Goal: Find specific page/section: Find specific page/section

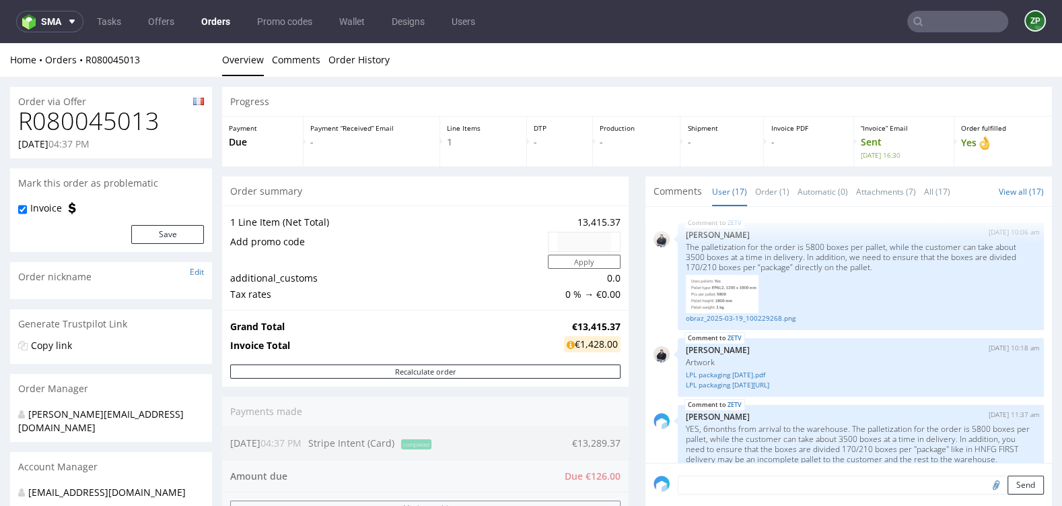
scroll to position [900, 0]
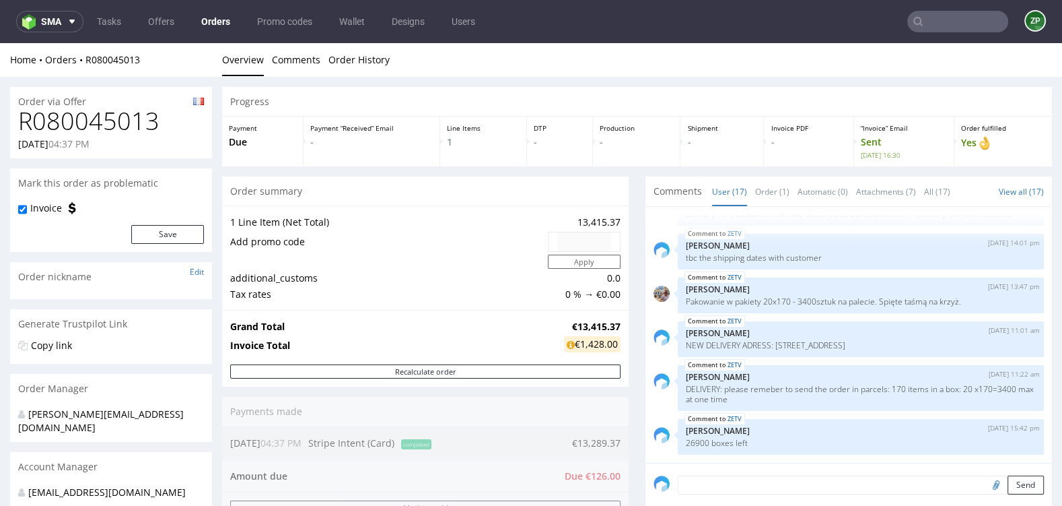
click at [957, 12] on input "text" at bounding box center [957, 22] width 101 height 22
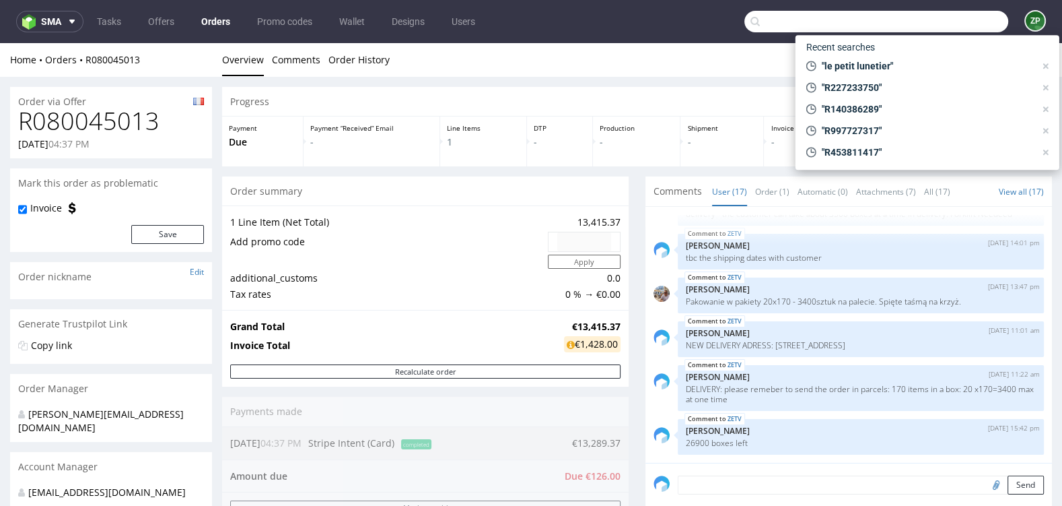
paste input "BVDV"
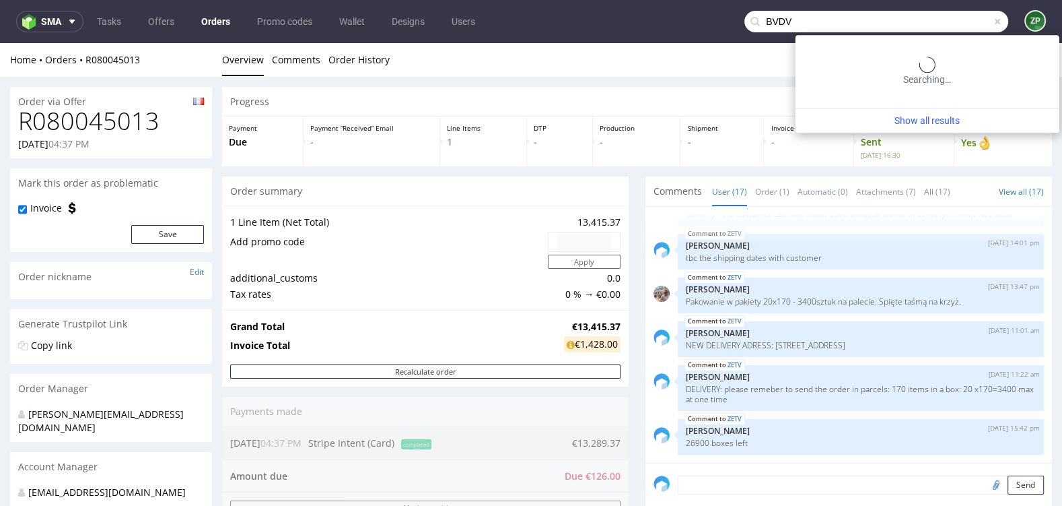
type input "BVDV"
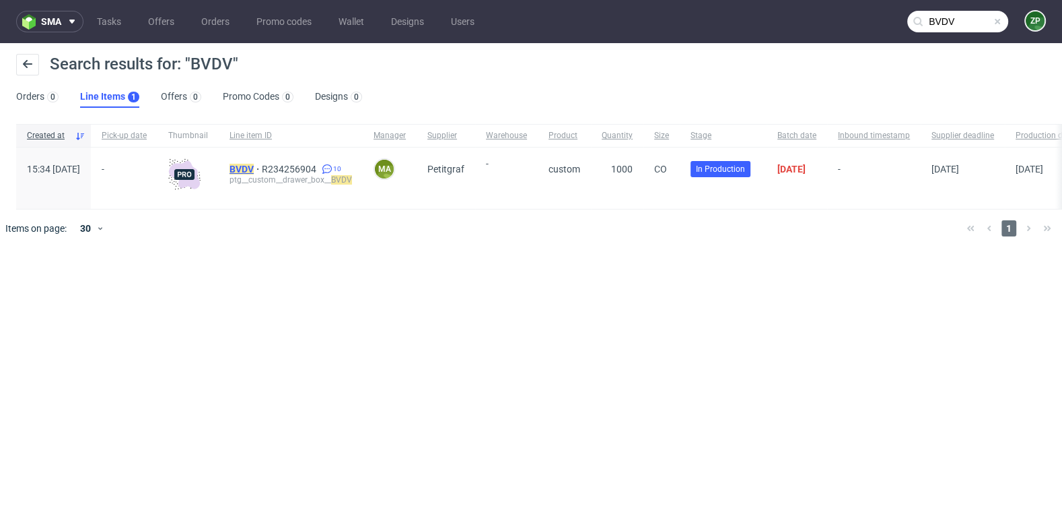
click at [254, 166] on mark "BVDV" at bounding box center [242, 169] width 24 height 11
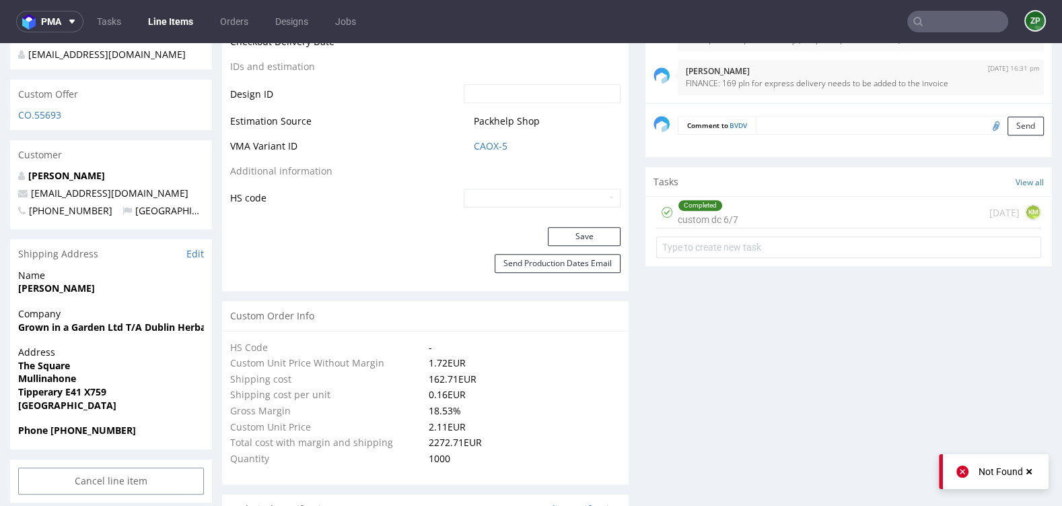
scroll to position [600, 0]
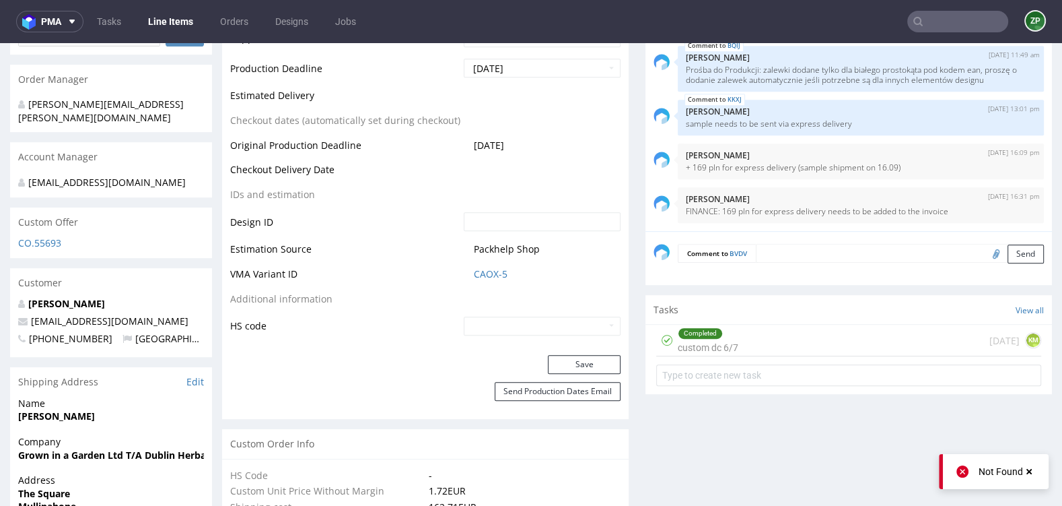
click at [777, 250] on textarea at bounding box center [900, 253] width 288 height 19
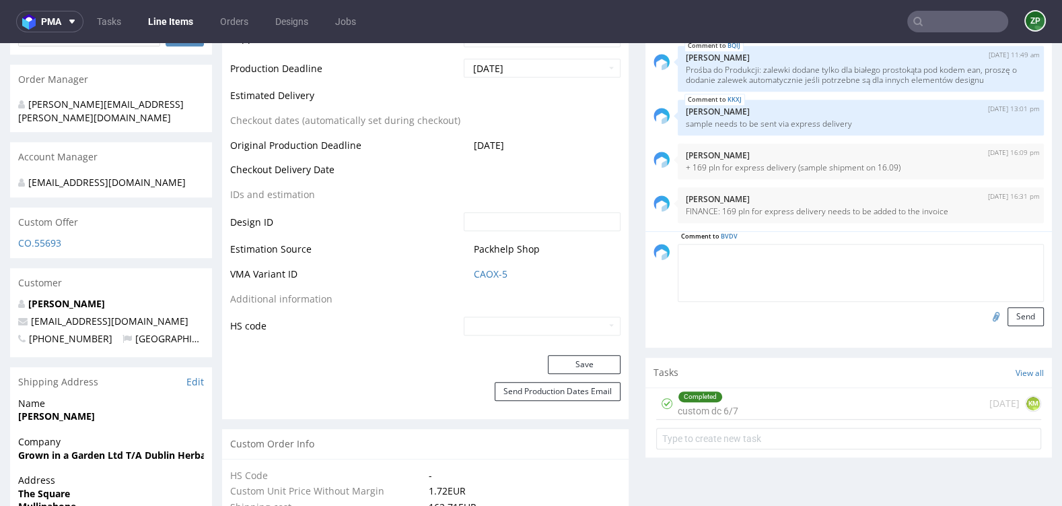
click at [985, 313] on input "file" at bounding box center [994, 316] width 19 height 18
type input "C:\fakepath\Earth to Air F + J Box 1 inlays_v2.pdf"
click at [1018, 313] on button "Send" at bounding box center [1026, 316] width 36 height 19
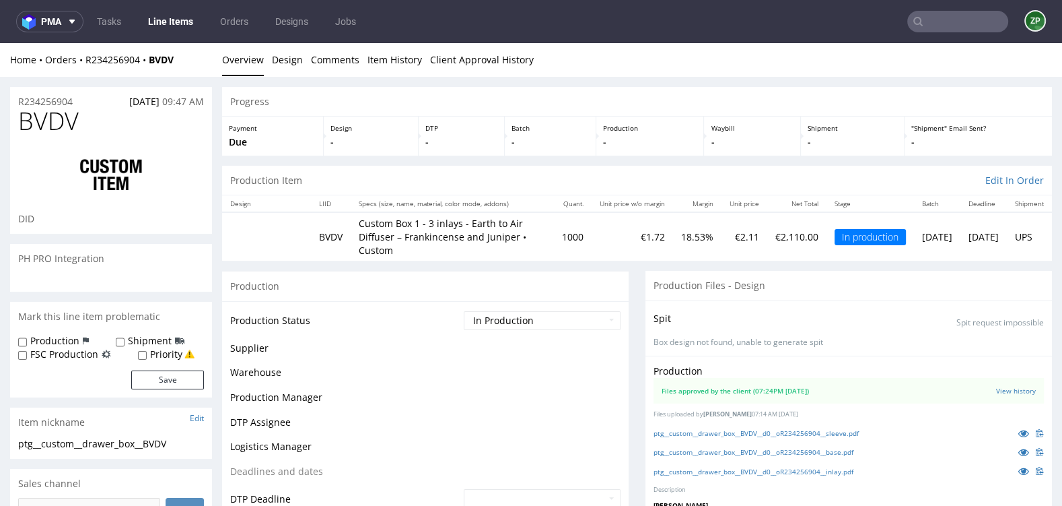
scroll to position [2465, 0]
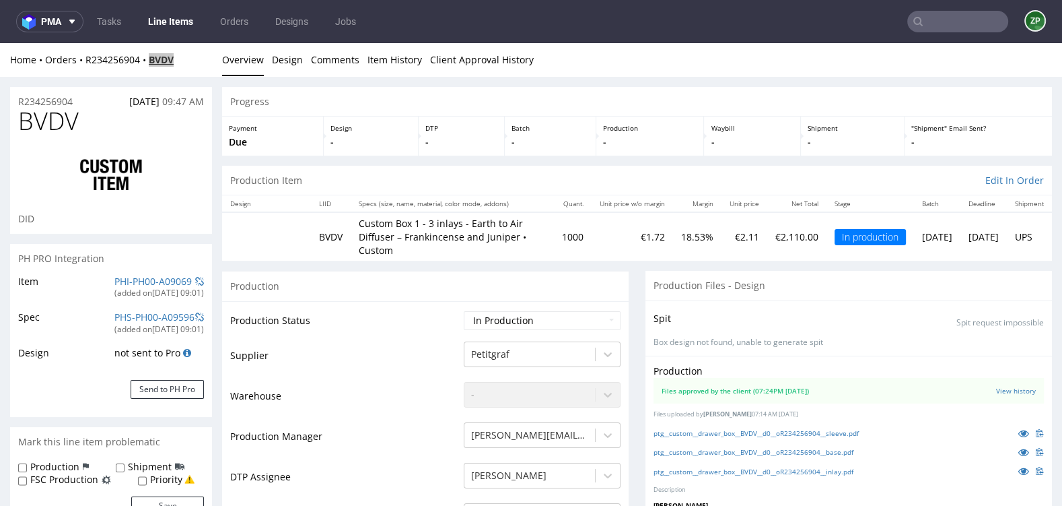
copy strong "BVDV"
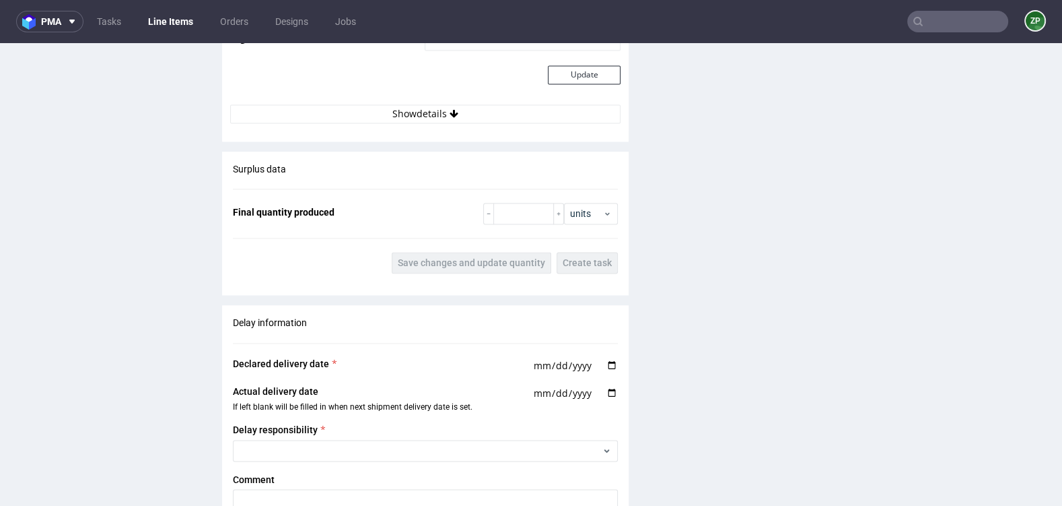
scroll to position [2114, 0]
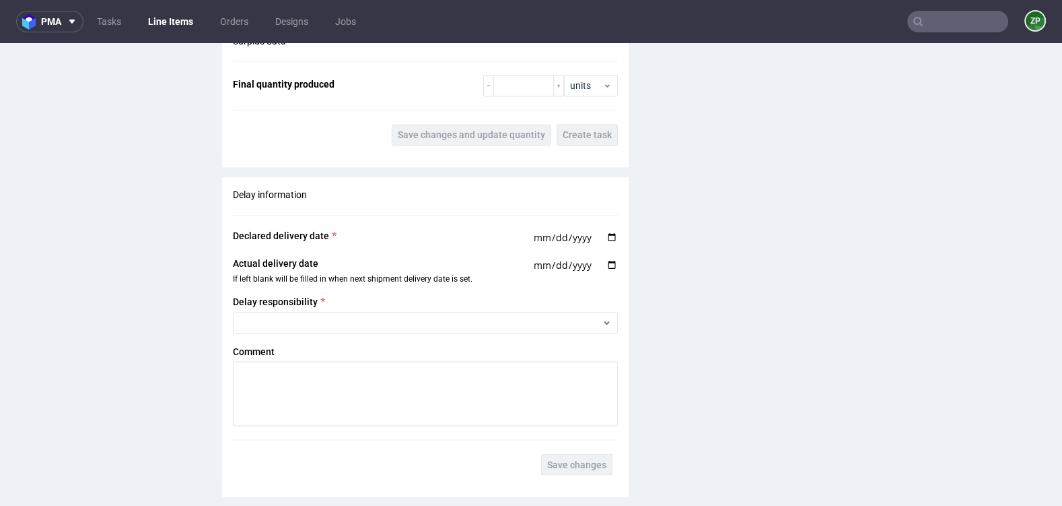
click at [968, 21] on input "text" at bounding box center [957, 22] width 101 height 22
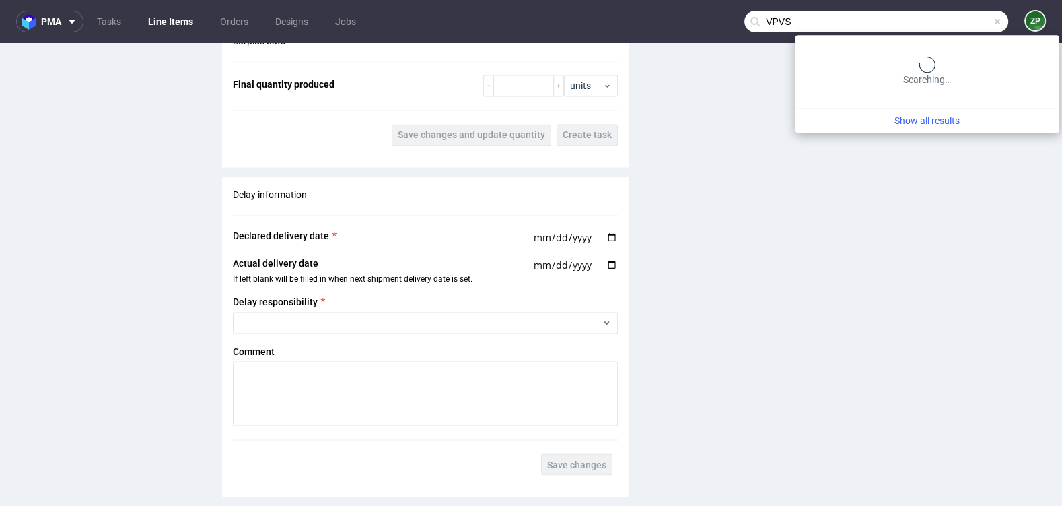
type input "VPVS"
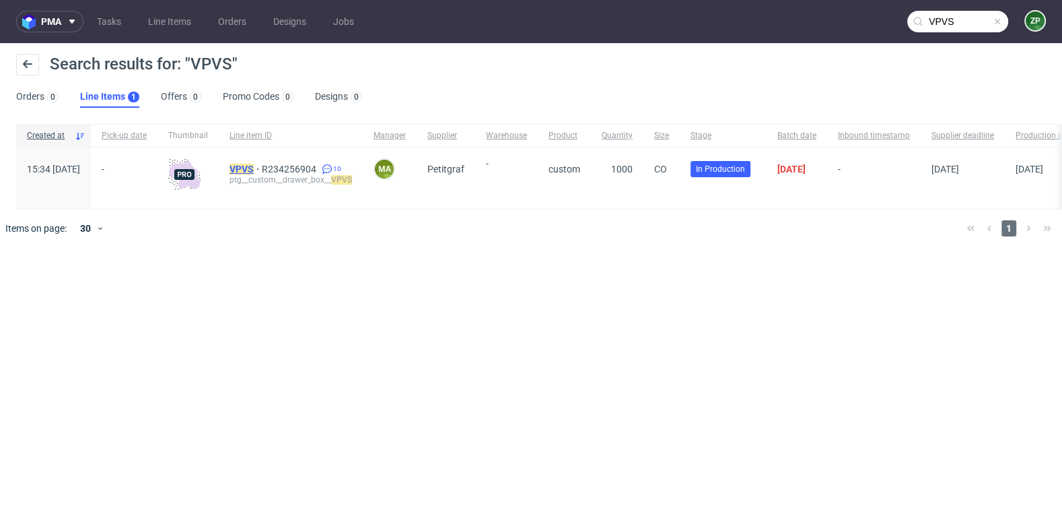
click at [254, 168] on mark "VPVS" at bounding box center [242, 169] width 24 height 11
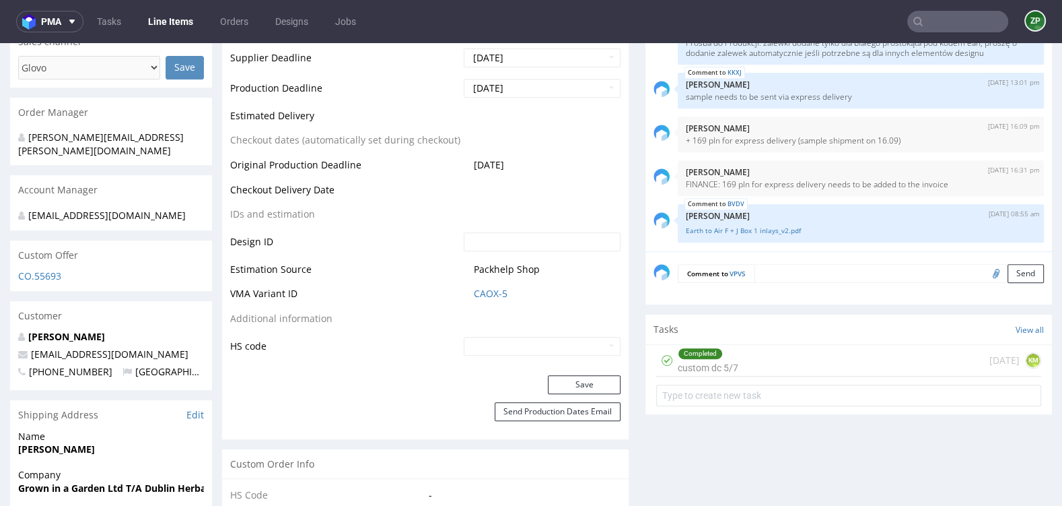
scroll to position [574, 0]
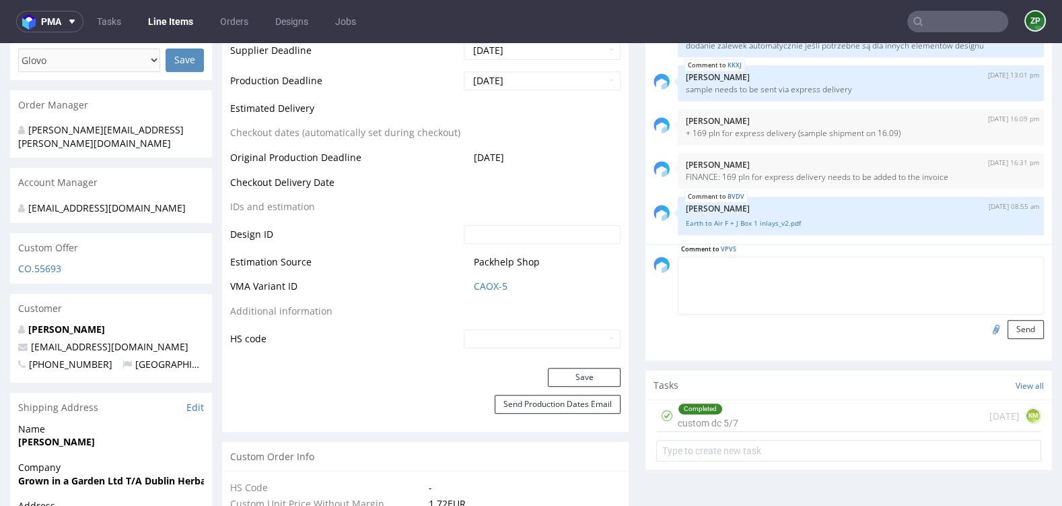
click at [800, 268] on textarea at bounding box center [861, 285] width 366 height 58
click at [985, 324] on input "file" at bounding box center [994, 329] width 19 height 18
type input "C:\fakepath\Earth to Air V + S Box 1 -inlays_v2.pdf"
click at [1012, 326] on button "Send" at bounding box center [1026, 329] width 36 height 19
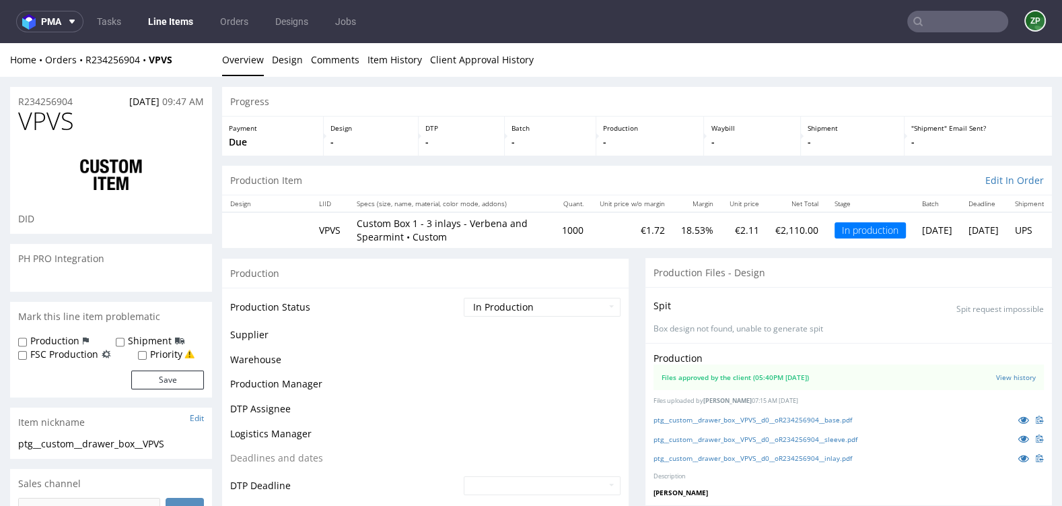
scroll to position [2511, 0]
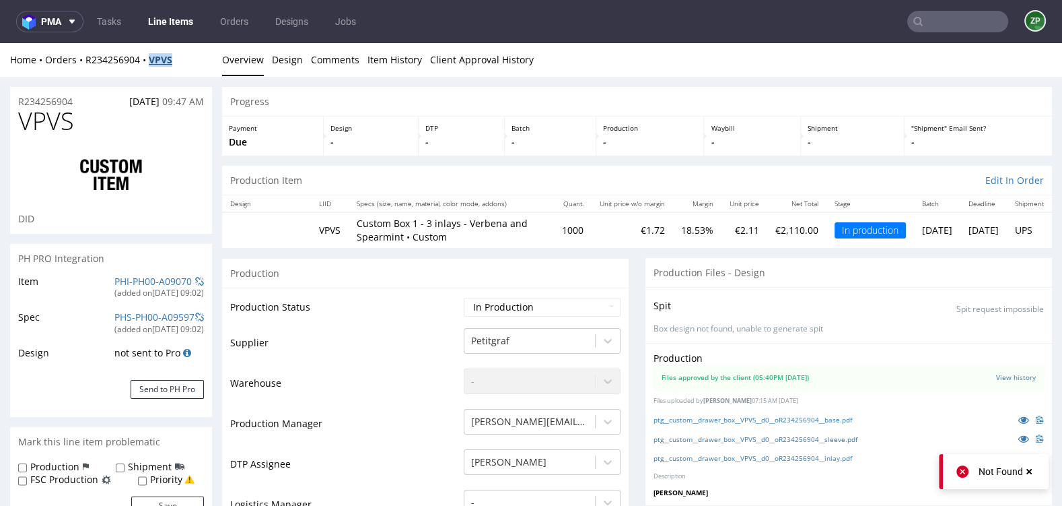
copy strong "VPVS"
click at [930, 32] on div at bounding box center [957, 22] width 101 height 22
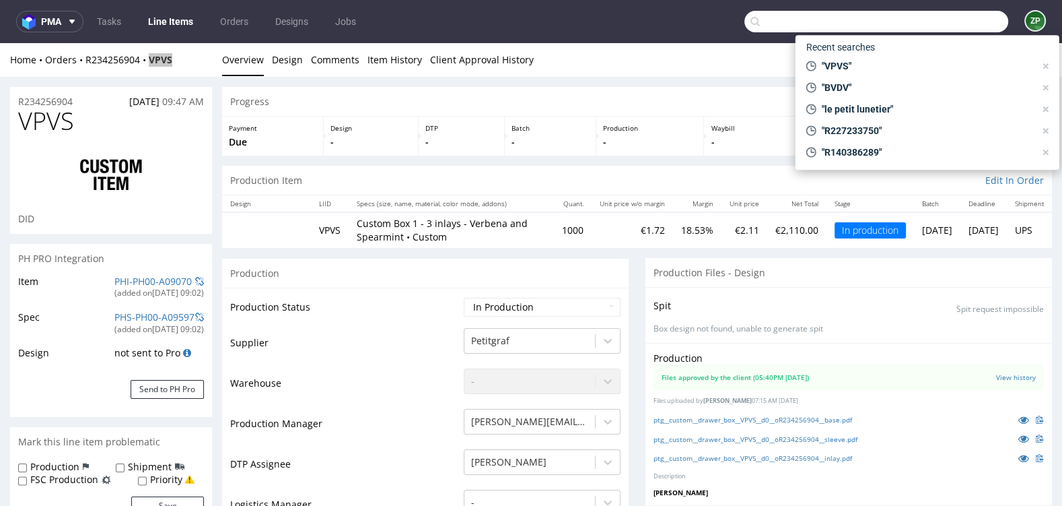
click at [922, 18] on input "text" at bounding box center [876, 22] width 264 height 22
paste input "BQIJ"
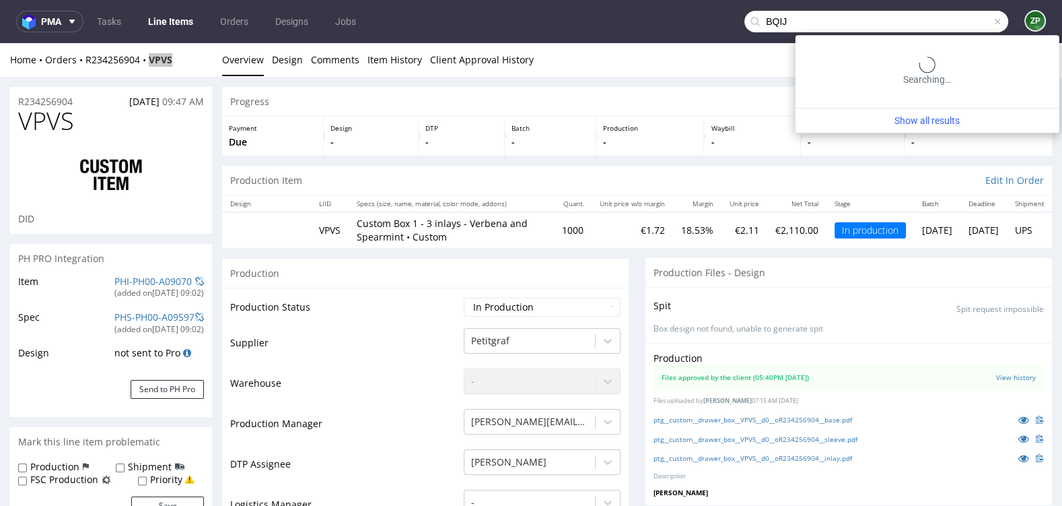
type input "BQIJ"
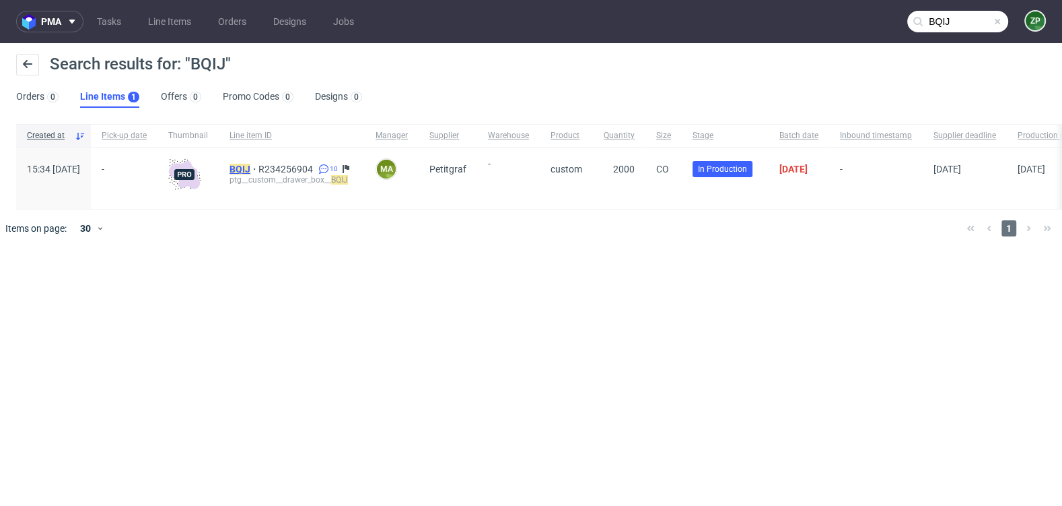
click at [250, 164] on mark "BQIJ" at bounding box center [240, 169] width 21 height 11
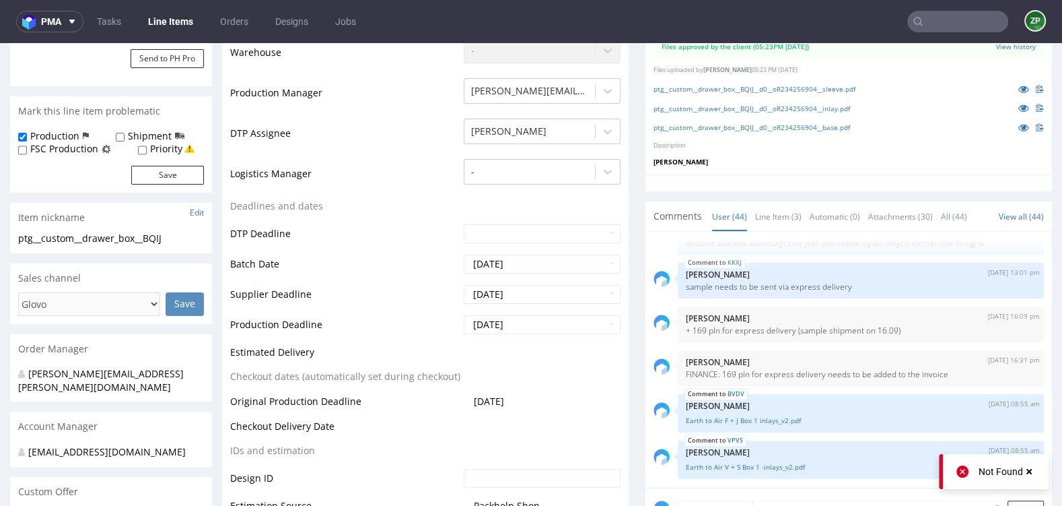
scroll to position [520, 0]
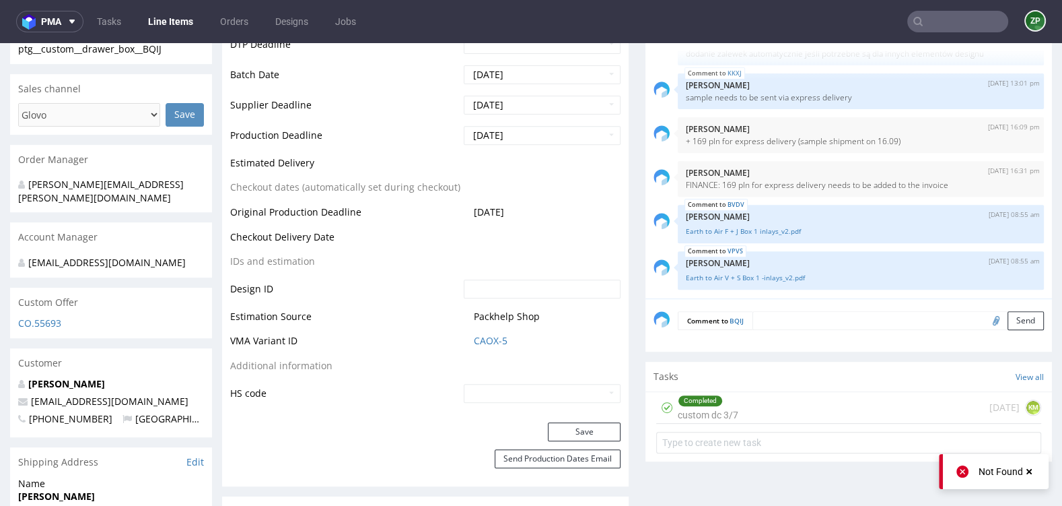
click at [824, 330] on textarea at bounding box center [898, 320] width 291 height 19
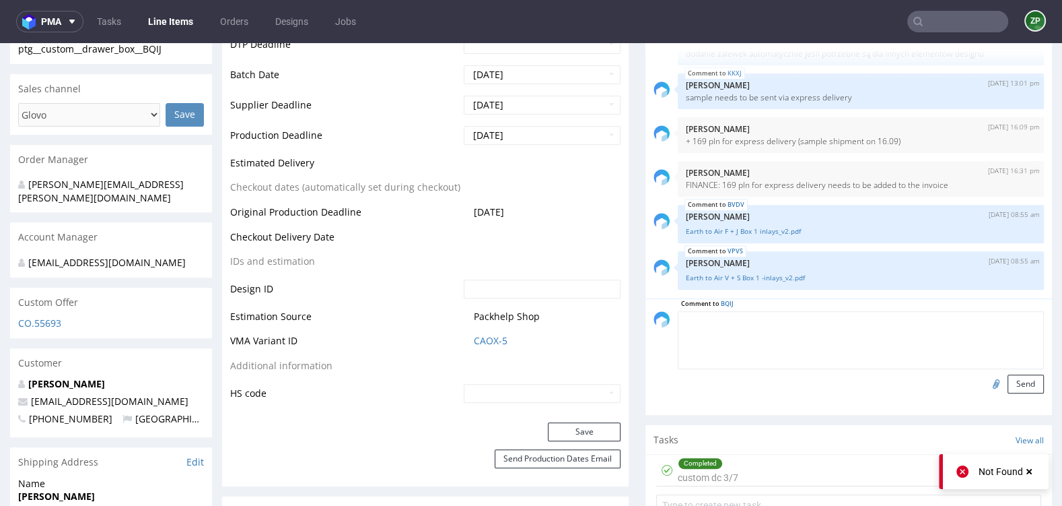
click at [985, 392] on input "file" at bounding box center [994, 383] width 19 height 18
type input "C:\fakepath\Herbal Hands L + B Box 1 inlays2_v2.pdf"
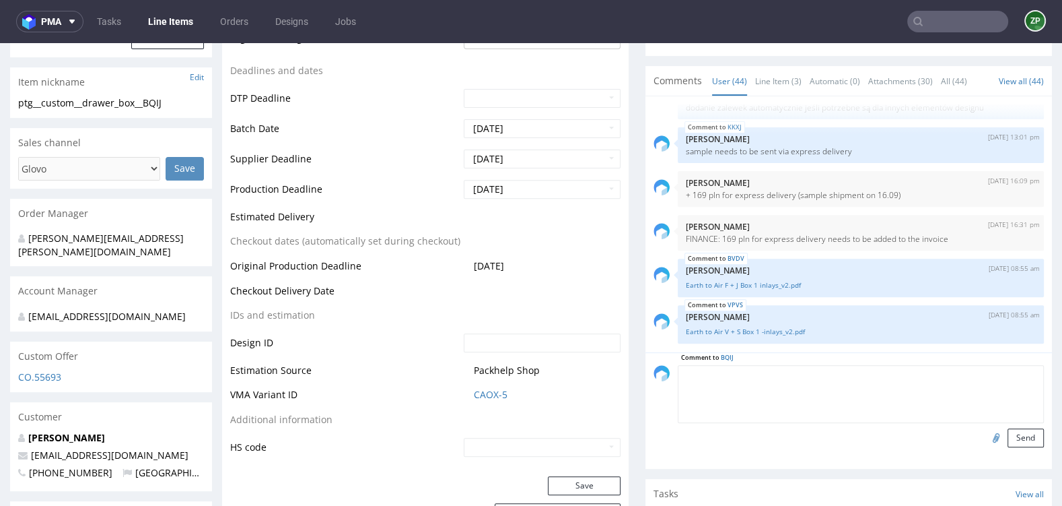
scroll to position [530, 0]
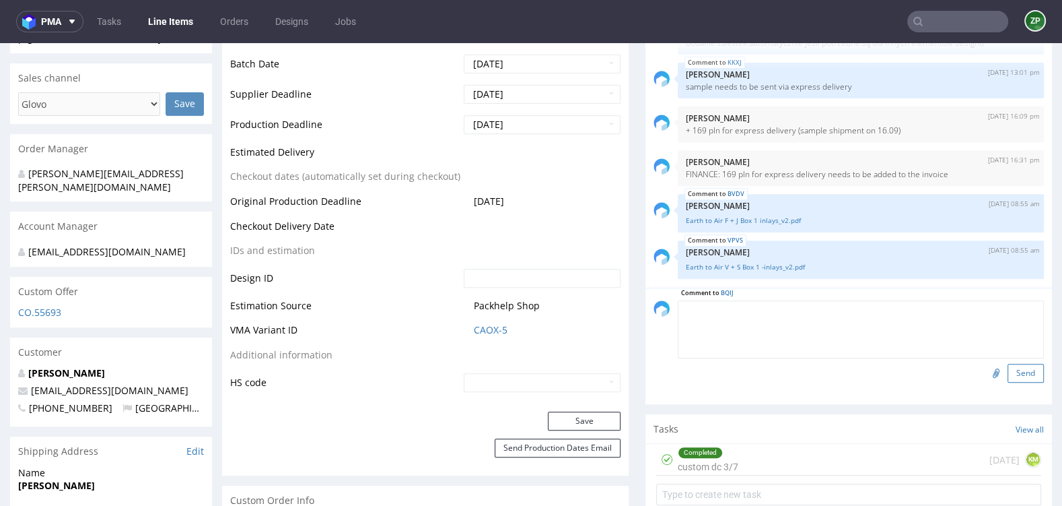
click at [1016, 382] on button "Send" at bounding box center [1026, 372] width 36 height 19
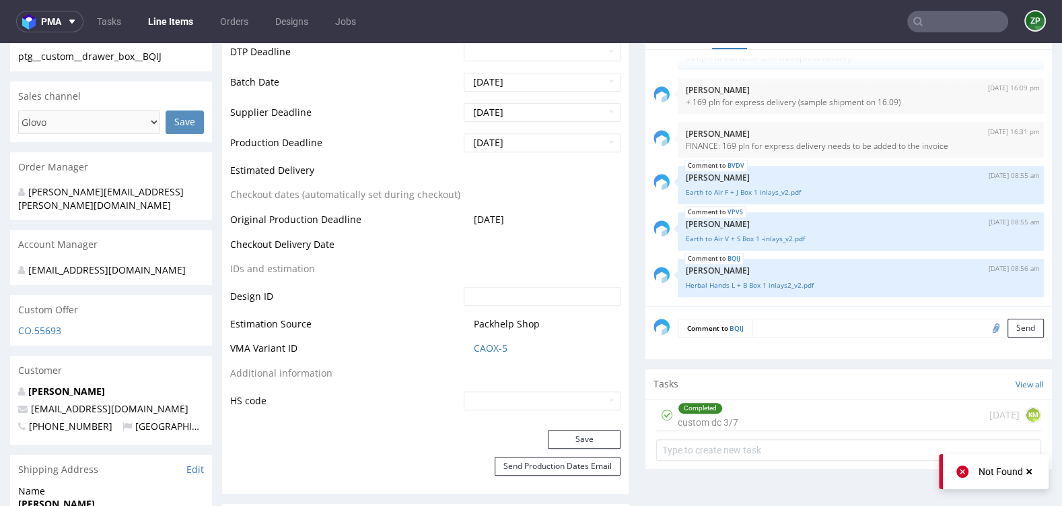
scroll to position [524, 0]
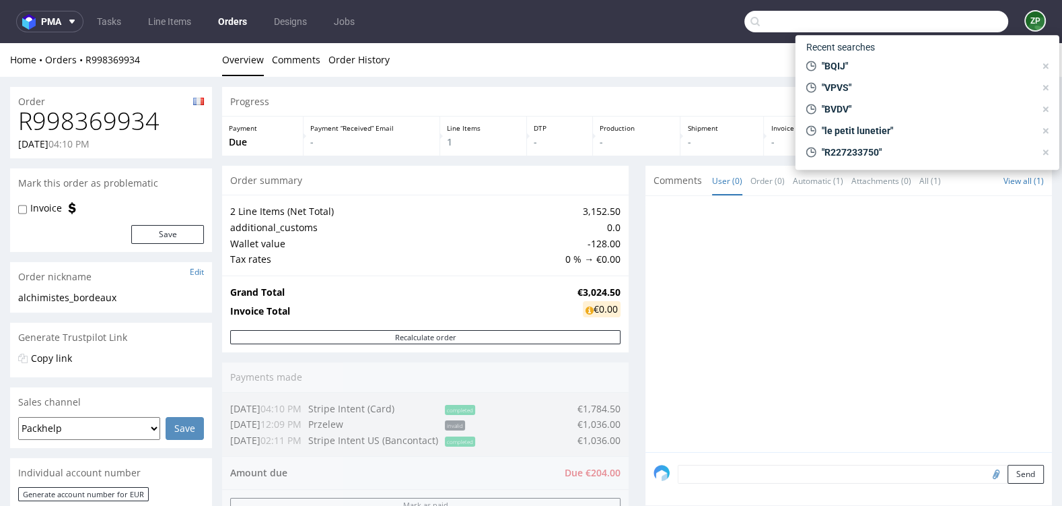
click at [937, 27] on input "text" at bounding box center [876, 22] width 264 height 22
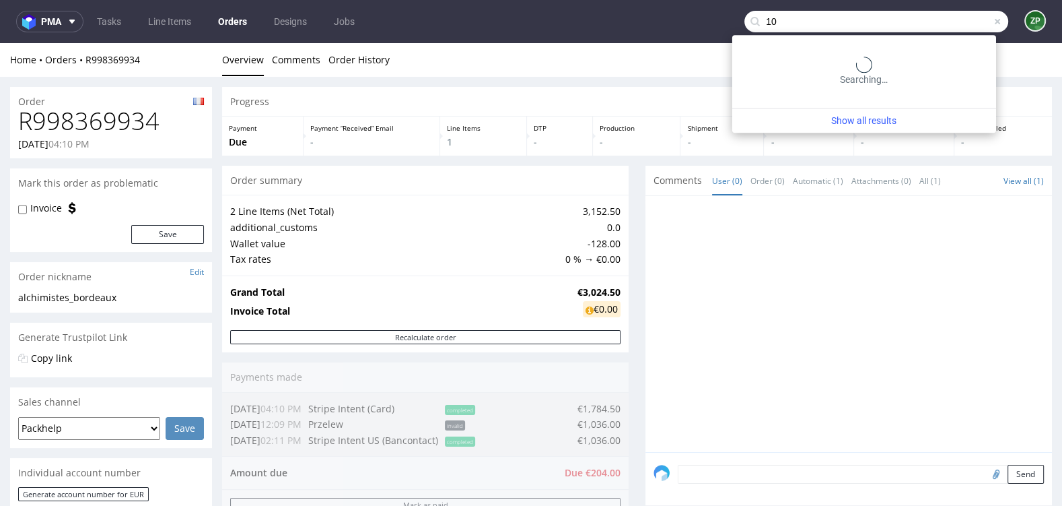
type input "1"
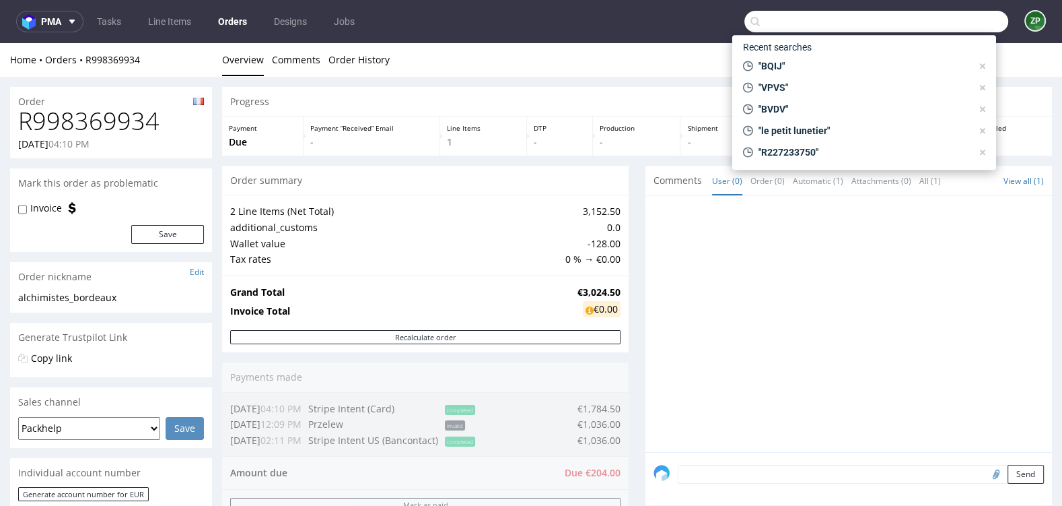
click at [232, 26] on link "Orders" at bounding box center [232, 22] width 45 height 22
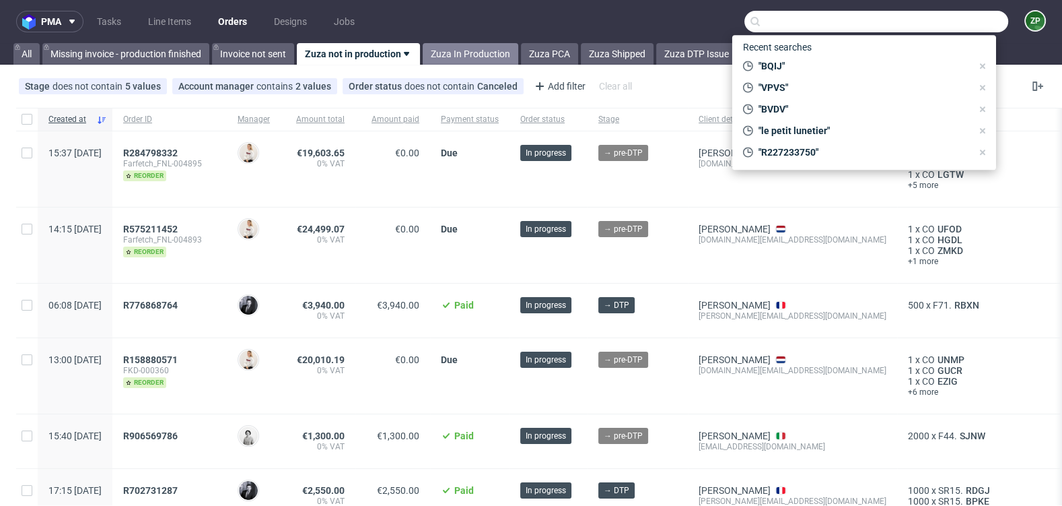
click at [450, 59] on link "Zuza In Production" at bounding box center [471, 54] width 96 height 22
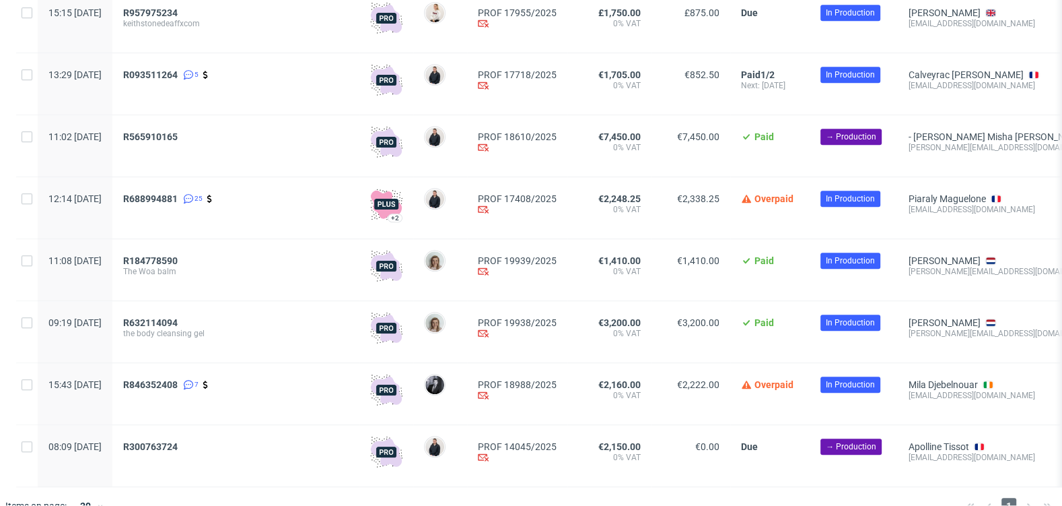
scroll to position [911, 0]
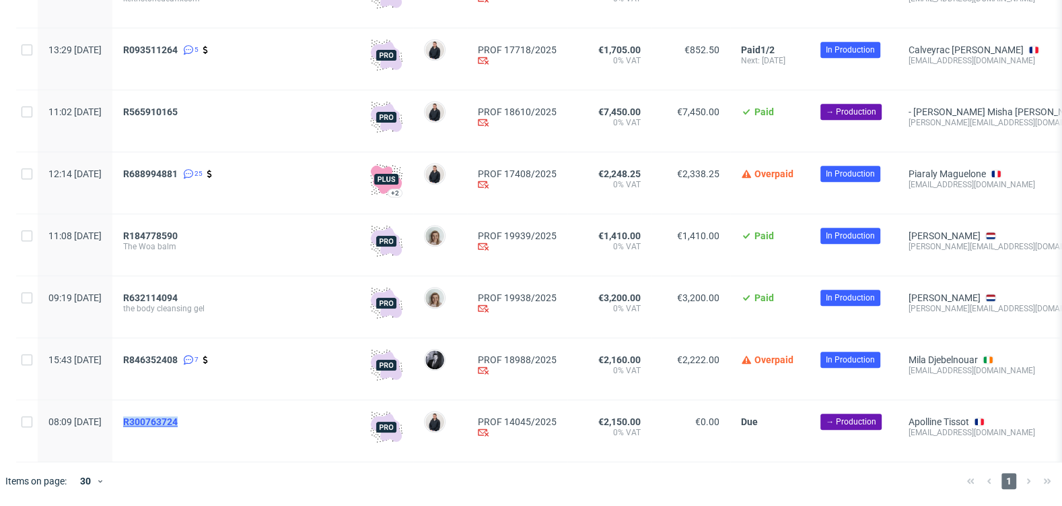
click at [178, 420] on span "R300763724" at bounding box center [150, 421] width 55 height 11
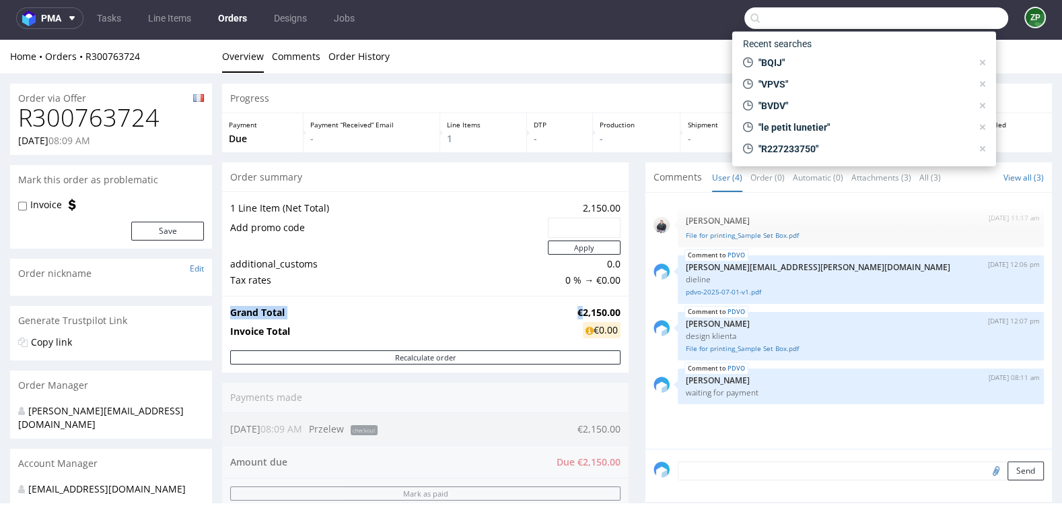
drag, startPoint x: 619, startPoint y: 308, endPoint x: 576, endPoint y: 308, distance: 42.4
click at [576, 308] on div "Grand Total €2,150.00 Invoice Total €0.00" at bounding box center [425, 323] width 407 height 55
copy tbody "Grand Total €"
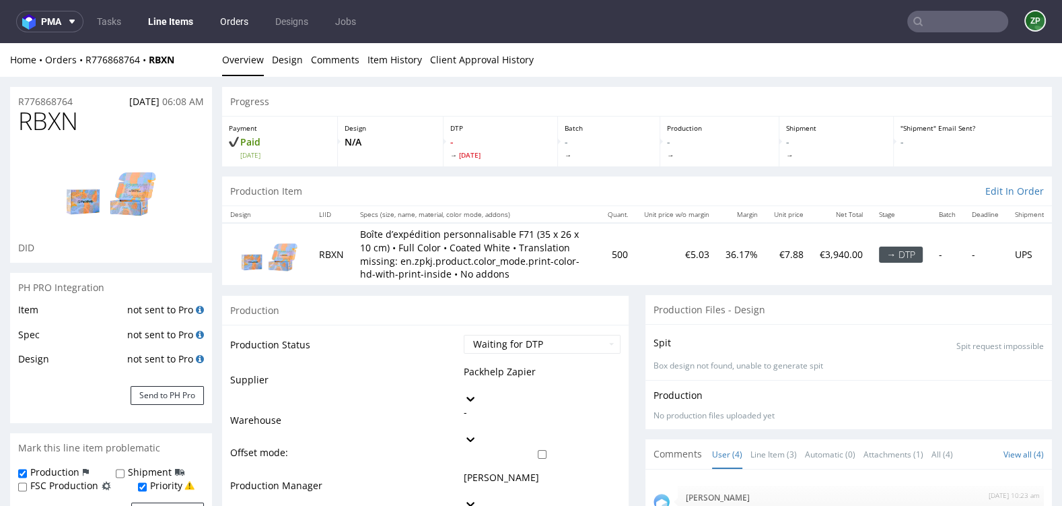
drag, startPoint x: 0, startPoint y: 0, endPoint x: 240, endPoint y: 18, distance: 240.9
click at [240, 18] on link "Orders" at bounding box center [234, 22] width 44 height 22
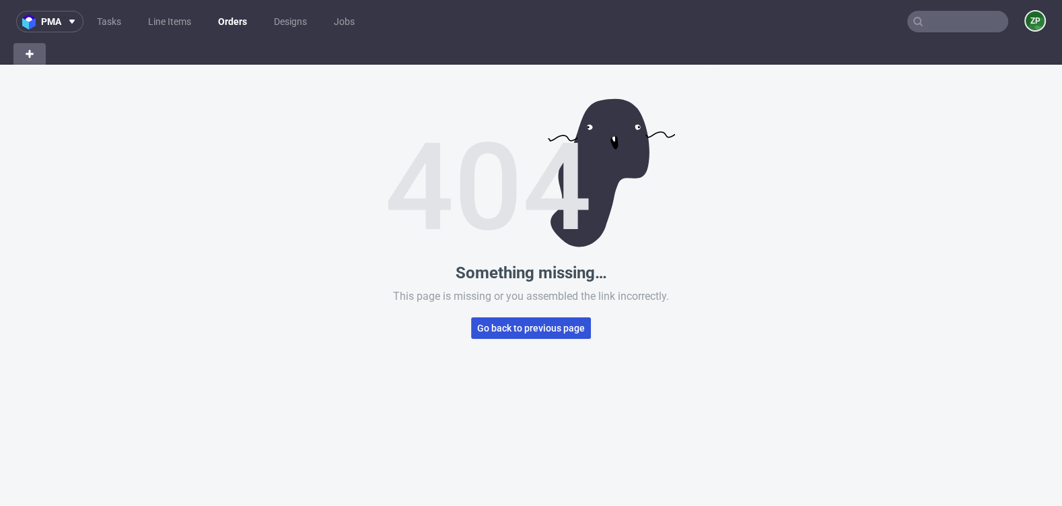
click at [518, 331] on span "Go back to previous page" at bounding box center [531, 327] width 108 height 9
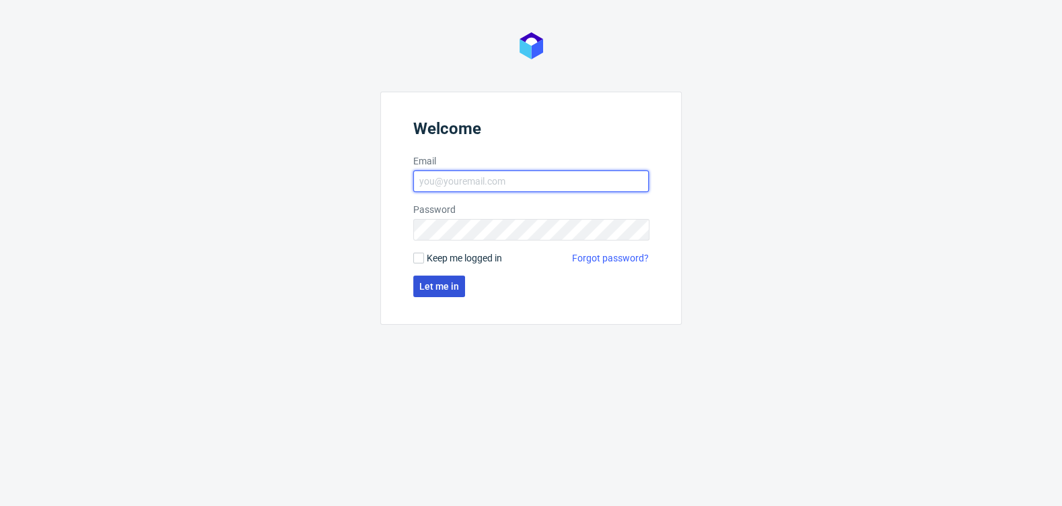
type input "[EMAIL_ADDRESS][DOMAIN_NAME]"
click at [448, 289] on span "Let me in" at bounding box center [439, 285] width 40 height 9
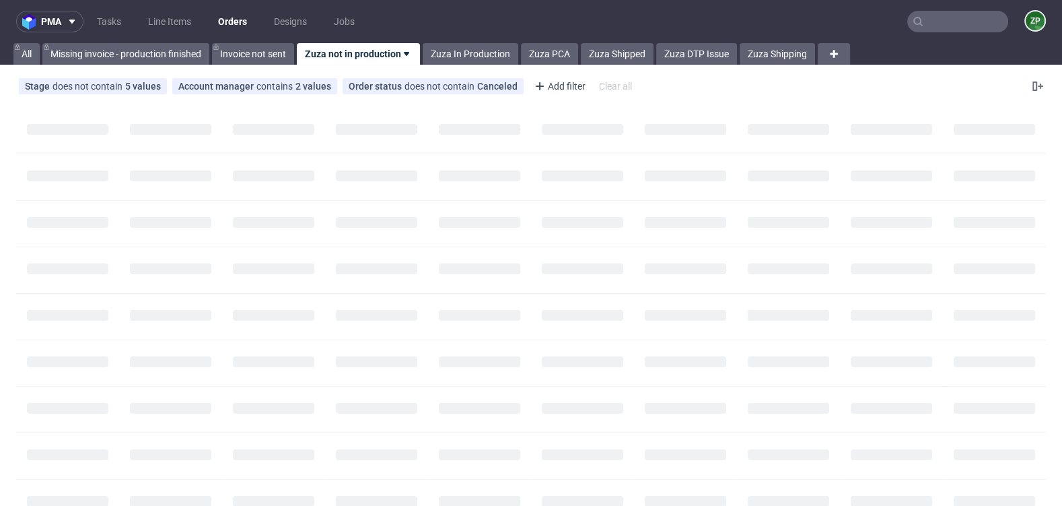
click at [926, 25] on input "text" at bounding box center [957, 22] width 101 height 22
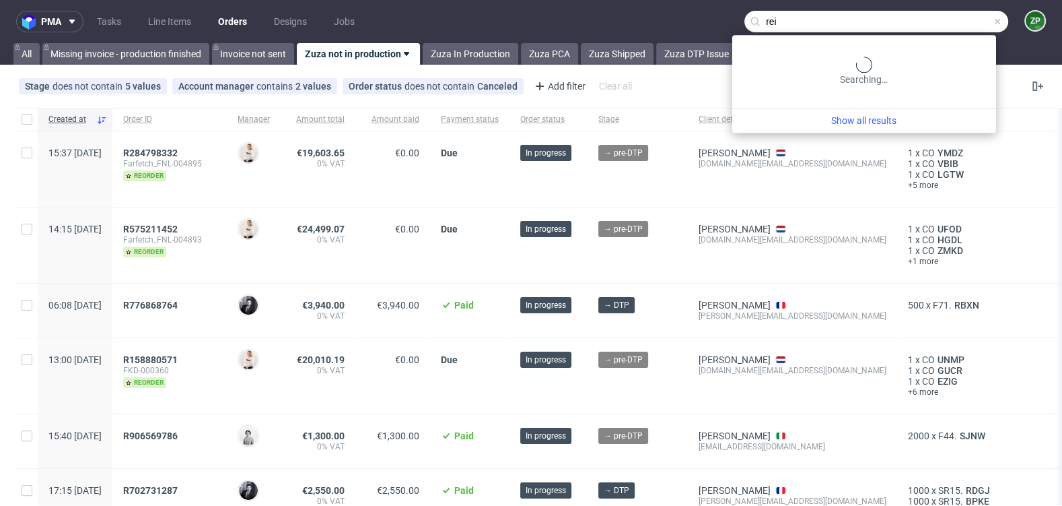
type input "rei"
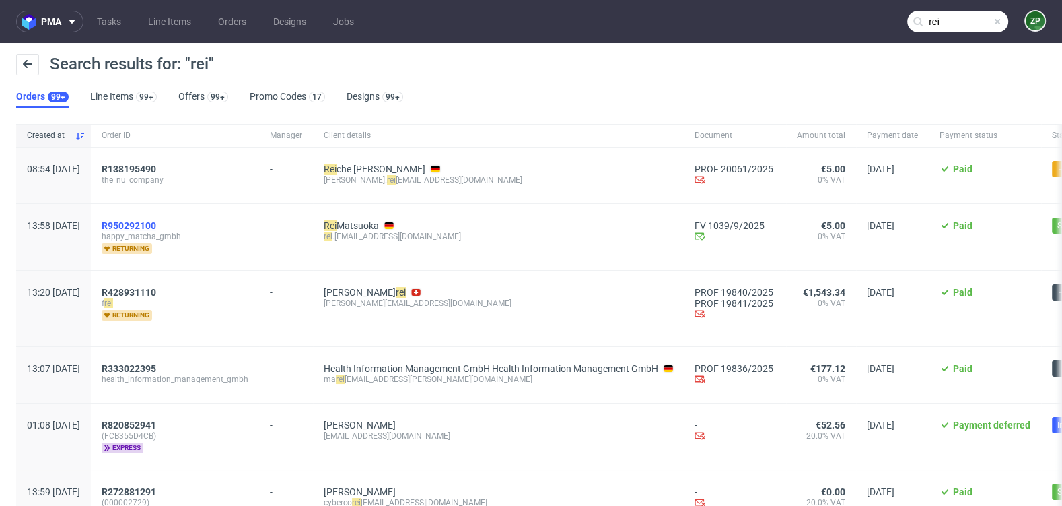
click at [156, 226] on span "R950292100" at bounding box center [129, 225] width 55 height 11
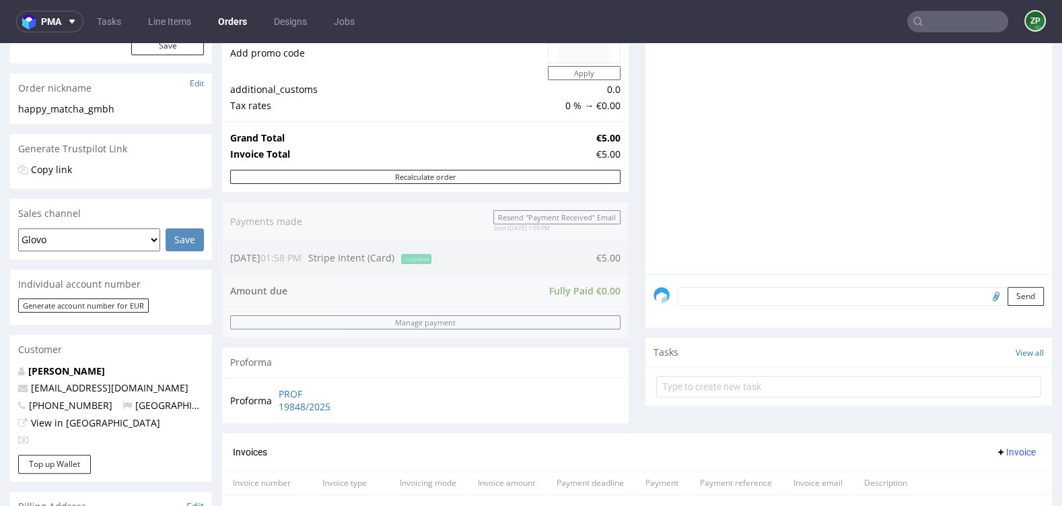
scroll to position [231, 0]
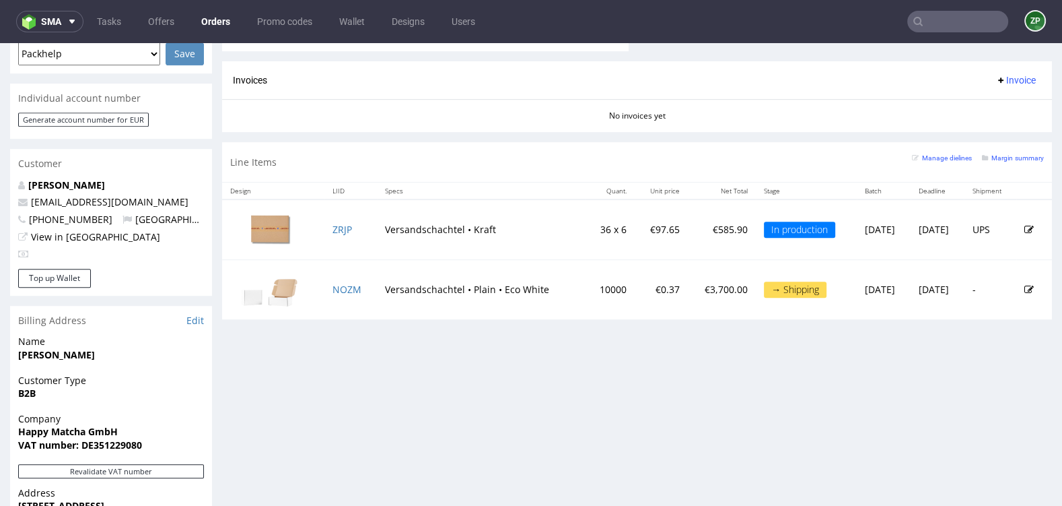
scroll to position [583, 0]
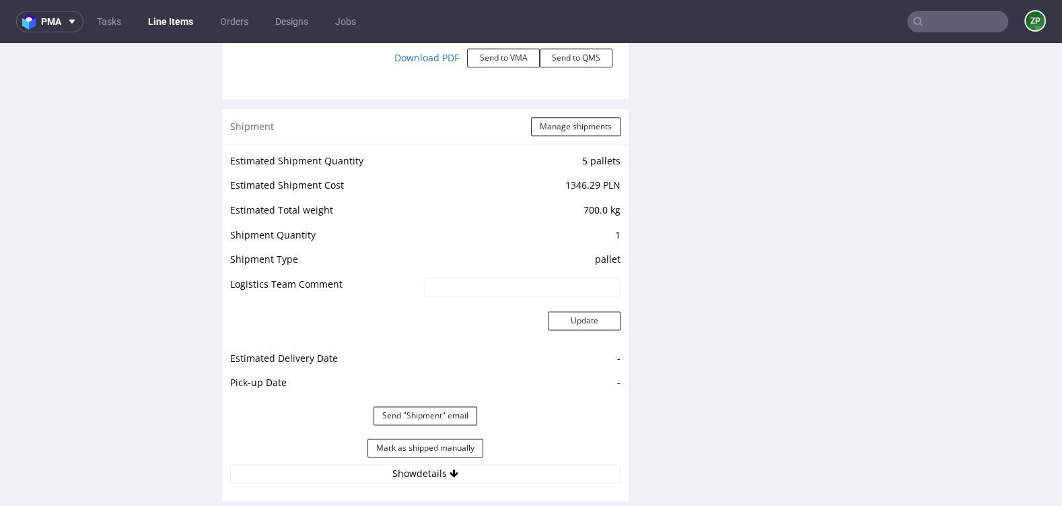
scroll to position [1691, 0]
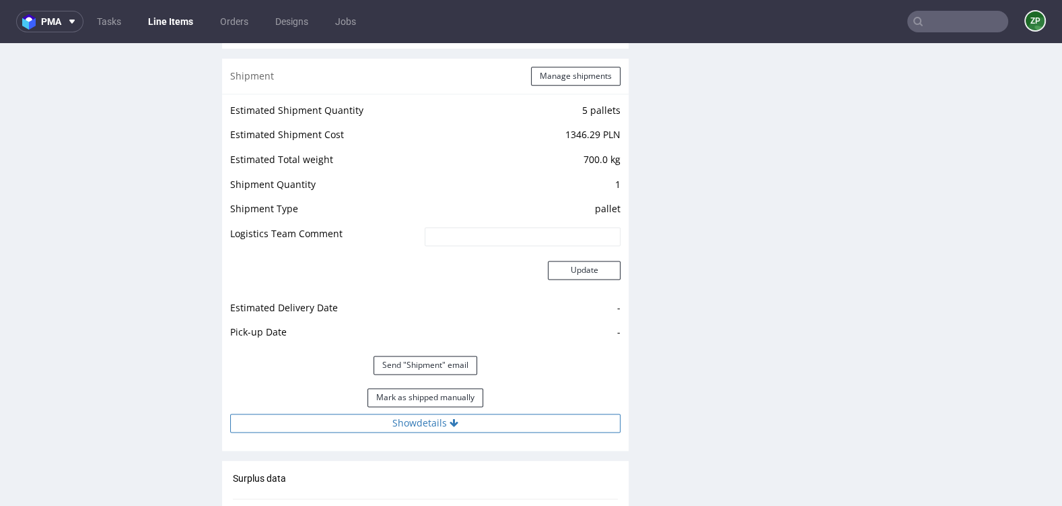
click at [376, 424] on button "Show details" at bounding box center [425, 422] width 390 height 19
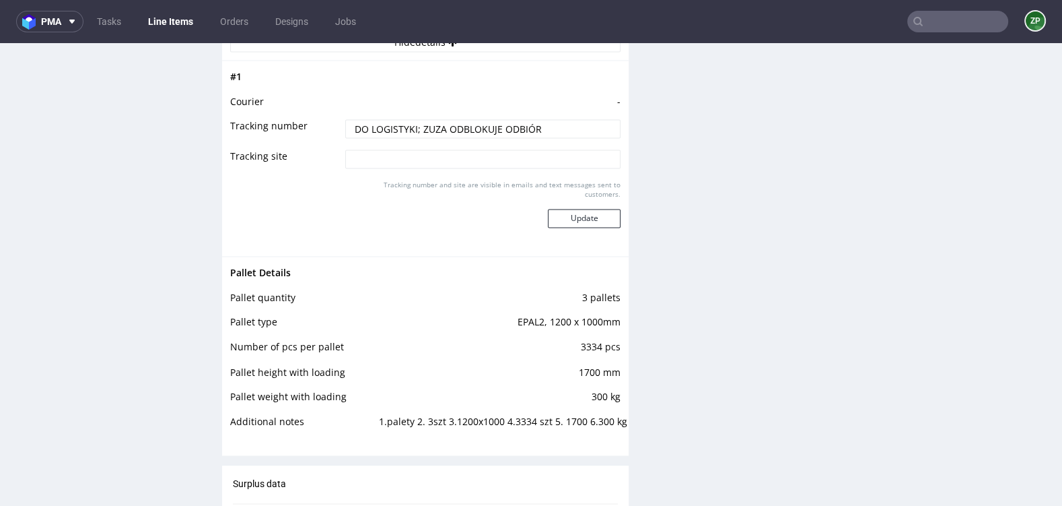
scroll to position [2073, 0]
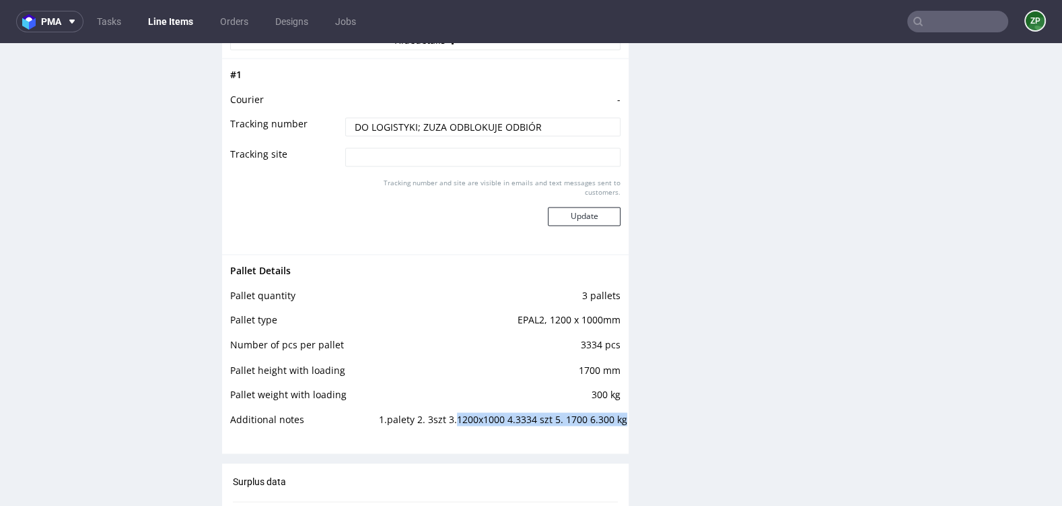
drag, startPoint x: 449, startPoint y: 414, endPoint x: 483, endPoint y: 427, distance: 36.9
click at [483, 427] on td "1.palety 2. 3szt 3.1200x1000 4.3334 szt 5. 1700 6.300 kg" at bounding box center [498, 423] width 245 height 25
drag, startPoint x: 227, startPoint y: 289, endPoint x: 615, endPoint y: 387, distance: 400.5
click at [615, 387] on div "Pallet Details Pallet quantity 3 pallets Pallet type EPAL2, 1200 x 1000mm Numbe…" at bounding box center [425, 348] width 407 height 189
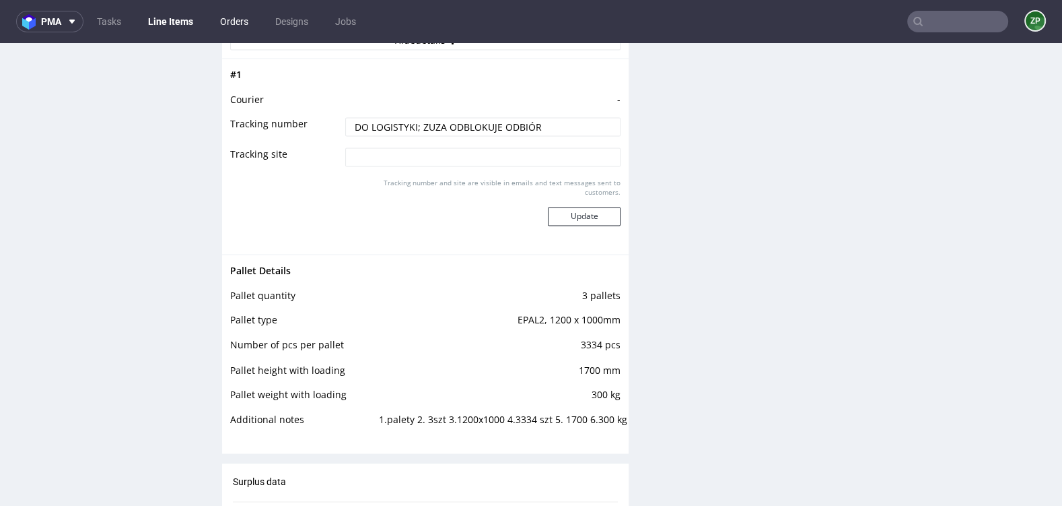
click at [234, 22] on link "Orders" at bounding box center [234, 22] width 44 height 22
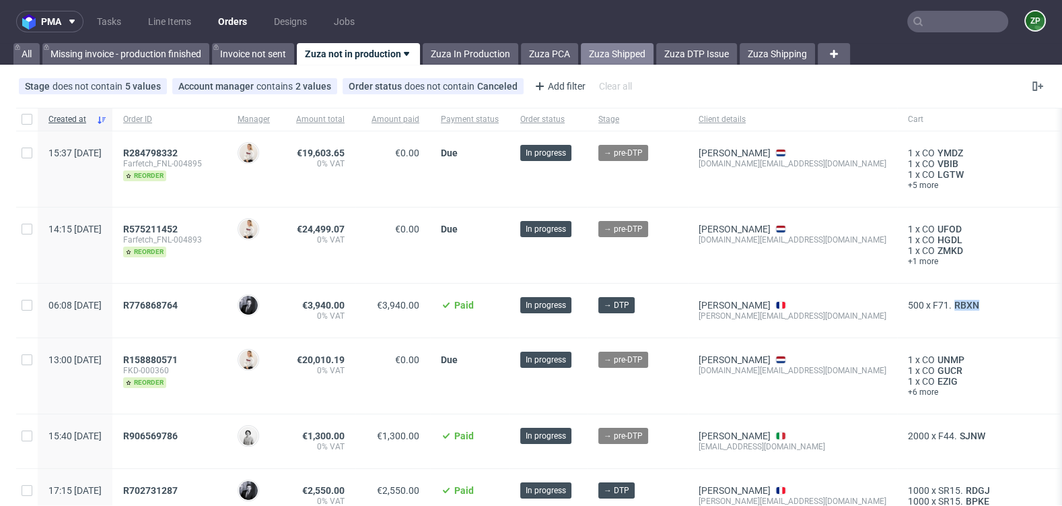
click at [624, 50] on link "Zuza Shipped" at bounding box center [617, 54] width 73 height 22
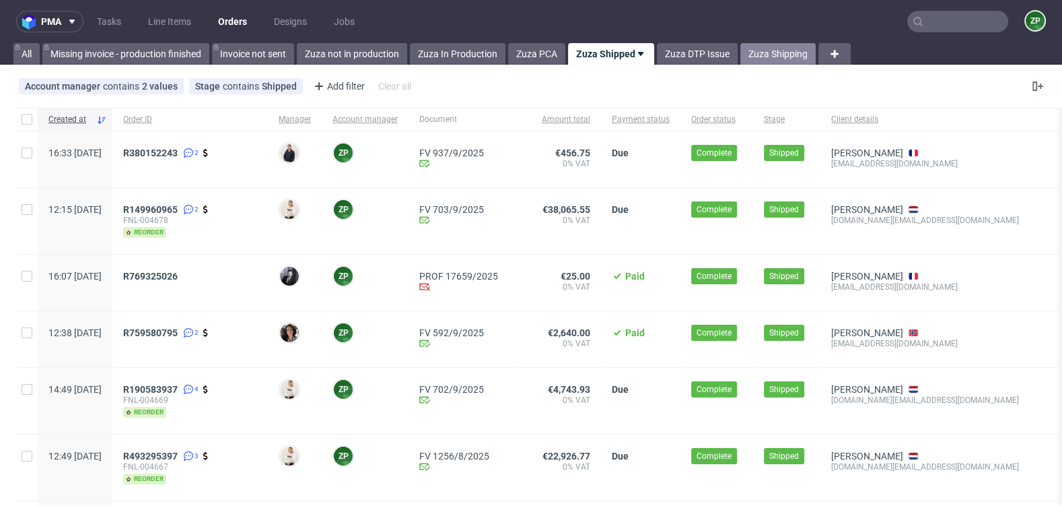
click at [766, 56] on link "Zuza Shipping" at bounding box center [777, 54] width 75 height 22
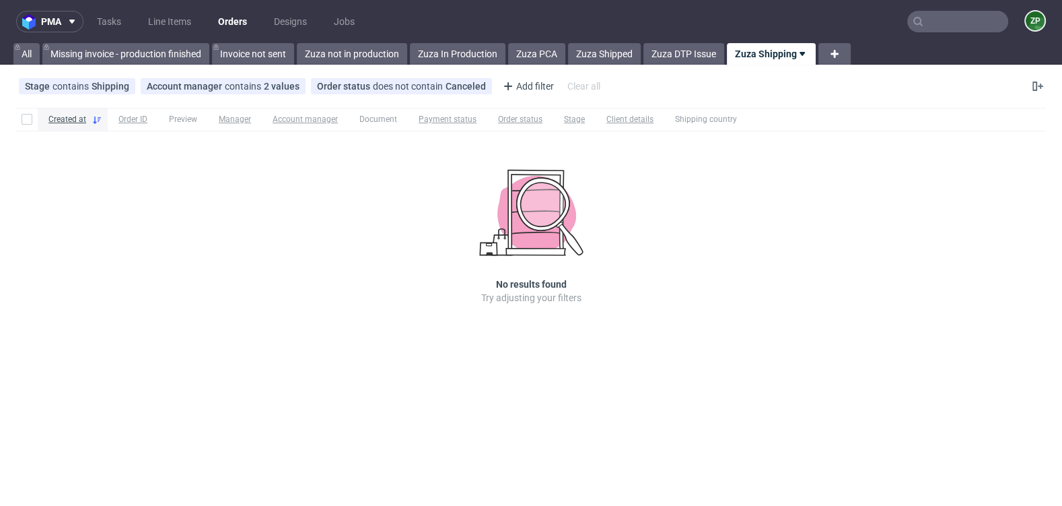
click at [981, 20] on input "text" at bounding box center [957, 22] width 101 height 22
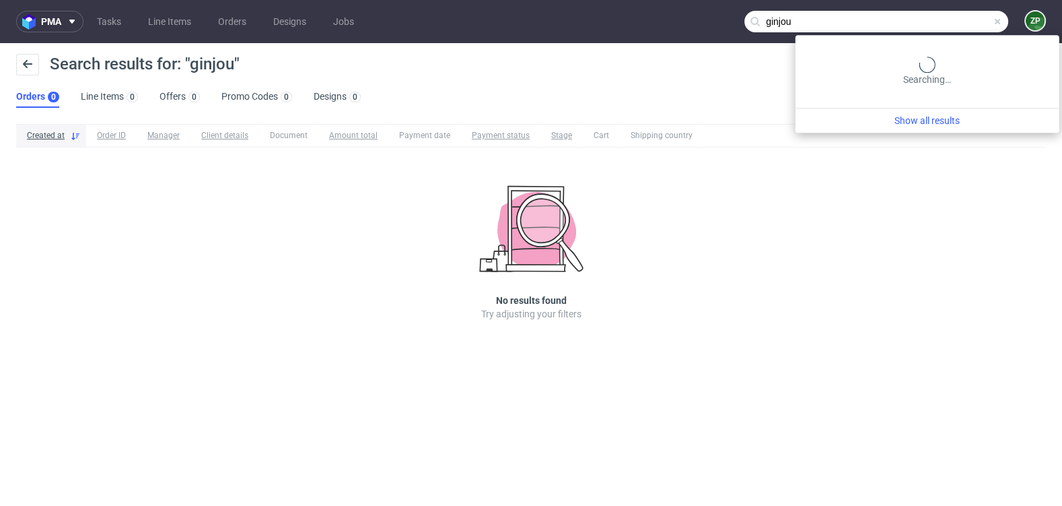
click at [972, 28] on input "ginjou" at bounding box center [876, 22] width 264 height 22
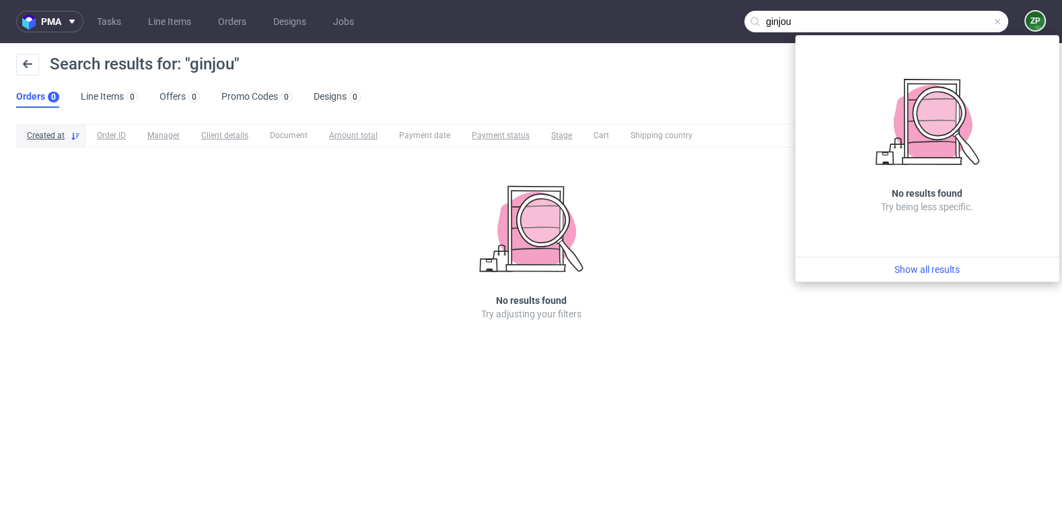
click at [938, 25] on input "ginjou" at bounding box center [876, 22] width 264 height 22
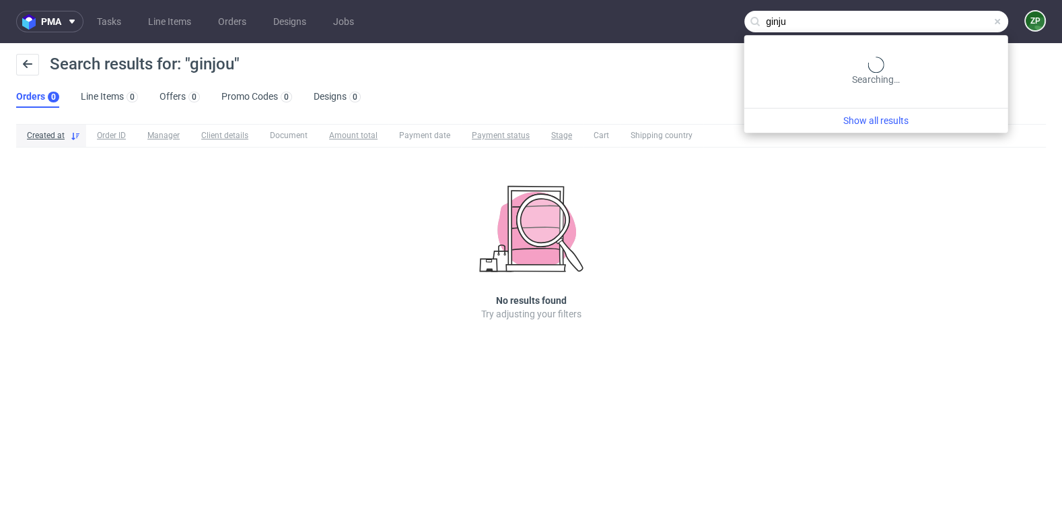
type input "ginju"
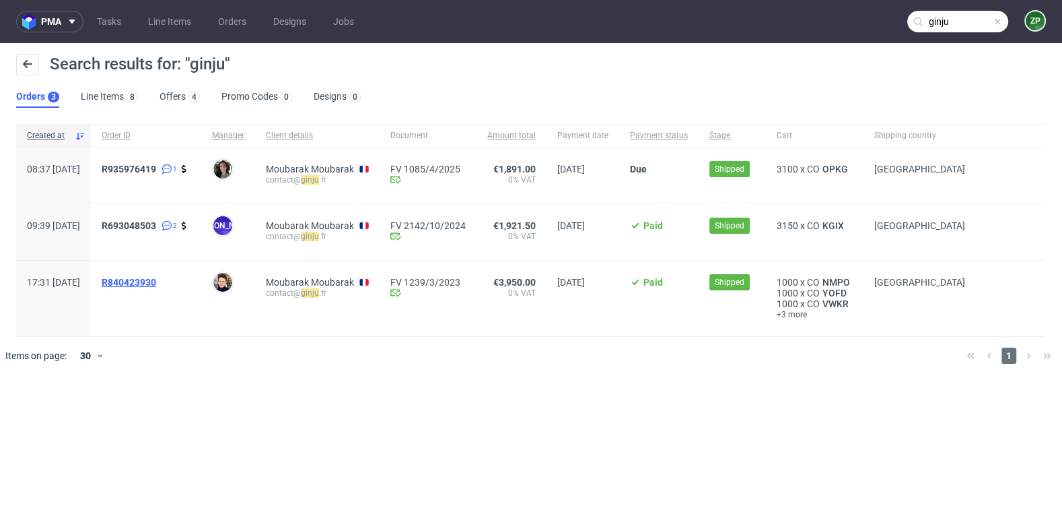
click at [156, 281] on span "R840423930" at bounding box center [129, 282] width 55 height 11
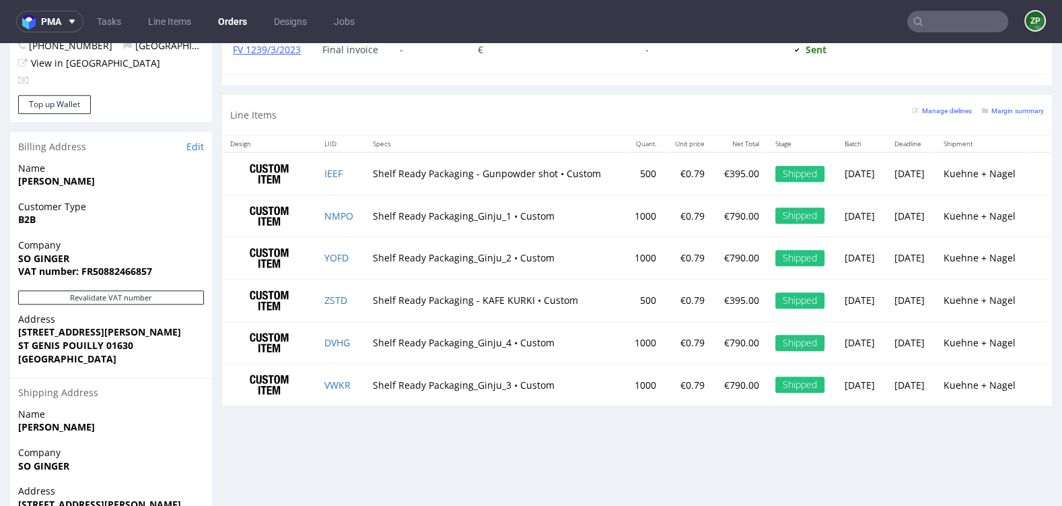
scroll to position [783, 0]
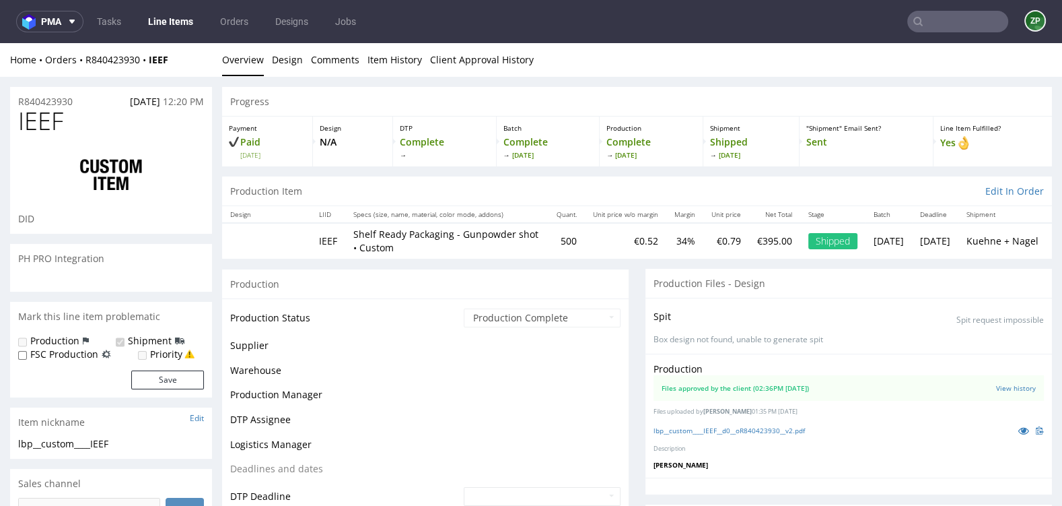
scroll to position [2872, 0]
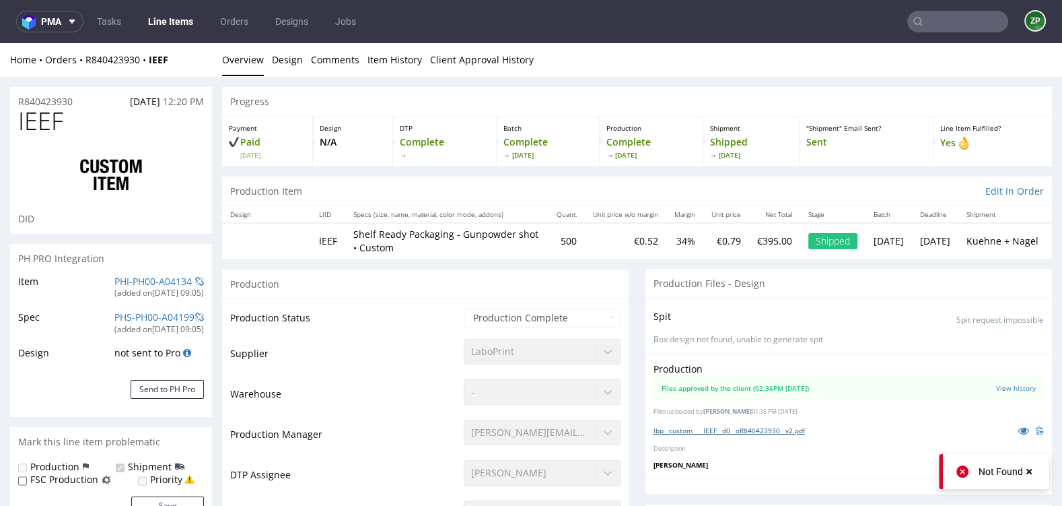
click at [796, 425] on link "lbp__custom____IEEF__d0__oR840423930__v2.pdf" at bounding box center [729, 429] width 151 height 9
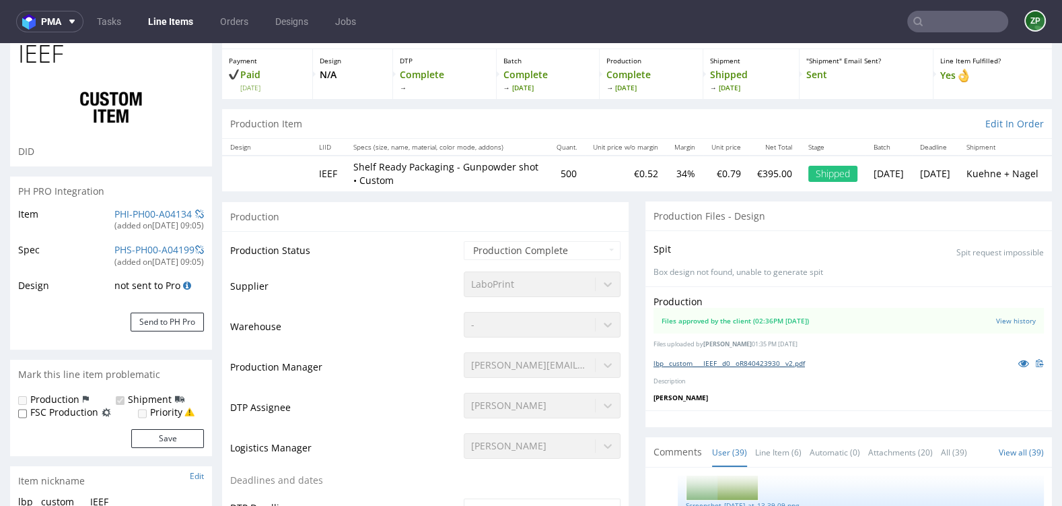
scroll to position [0, 0]
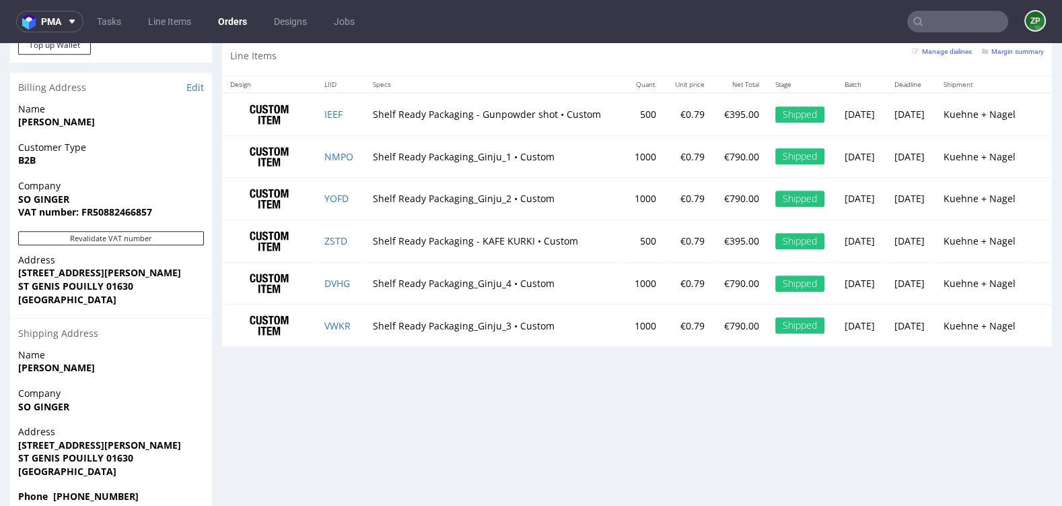
scroll to position [3, 0]
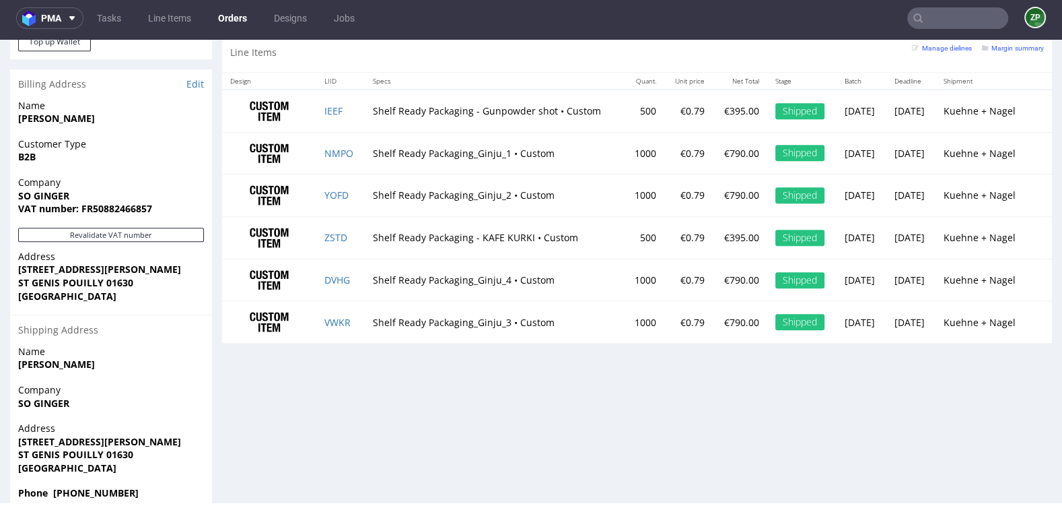
type input "ginju"
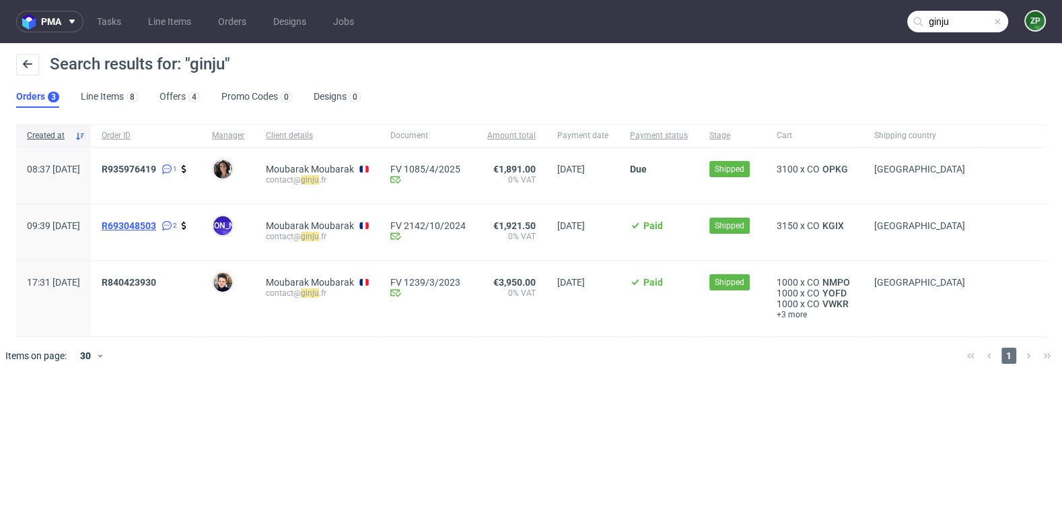
click at [156, 224] on span "R693048503" at bounding box center [129, 225] width 55 height 11
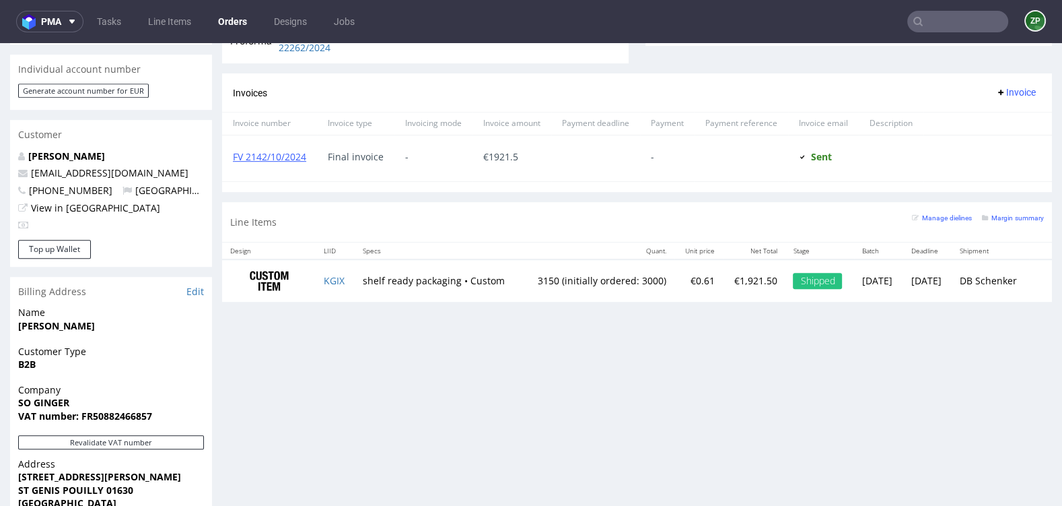
scroll to position [613, 0]
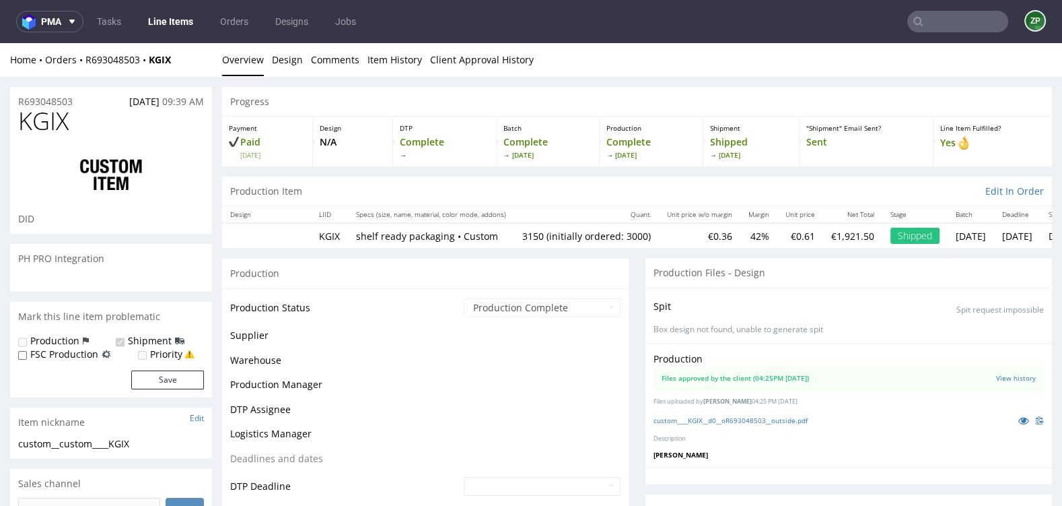
select select "in_progress"
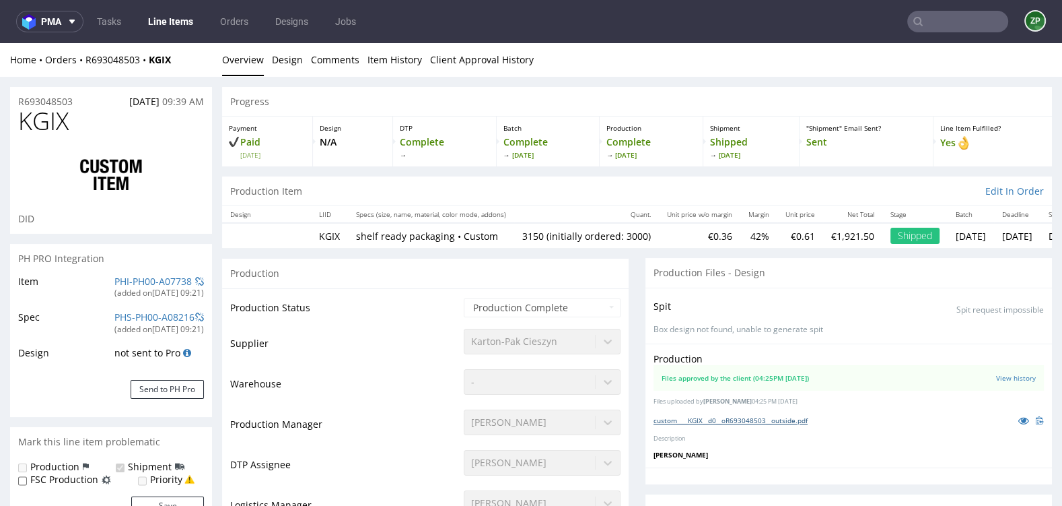
click at [745, 415] on link "custom____KGIX__d0__oR693048503__outside.pdf" at bounding box center [731, 419] width 154 height 9
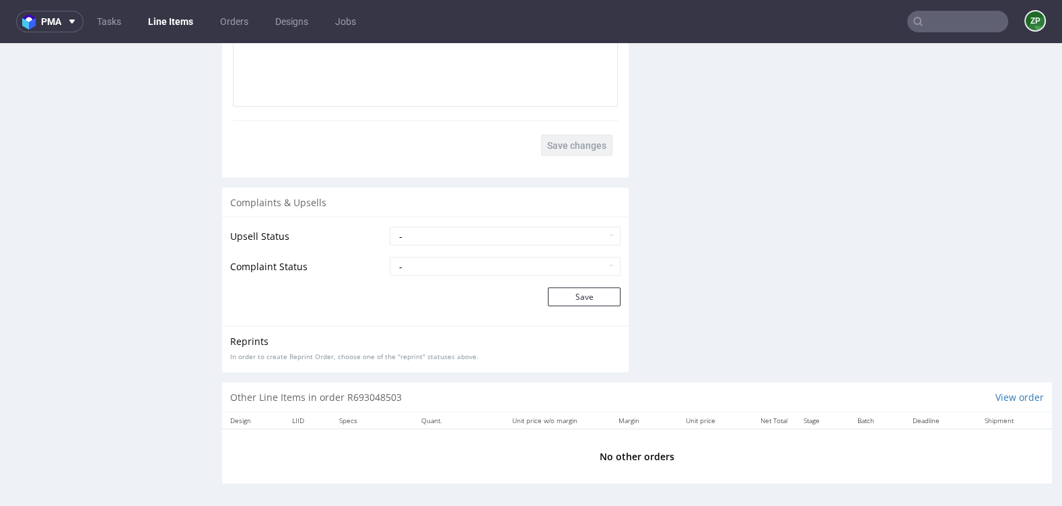
scroll to position [3, 0]
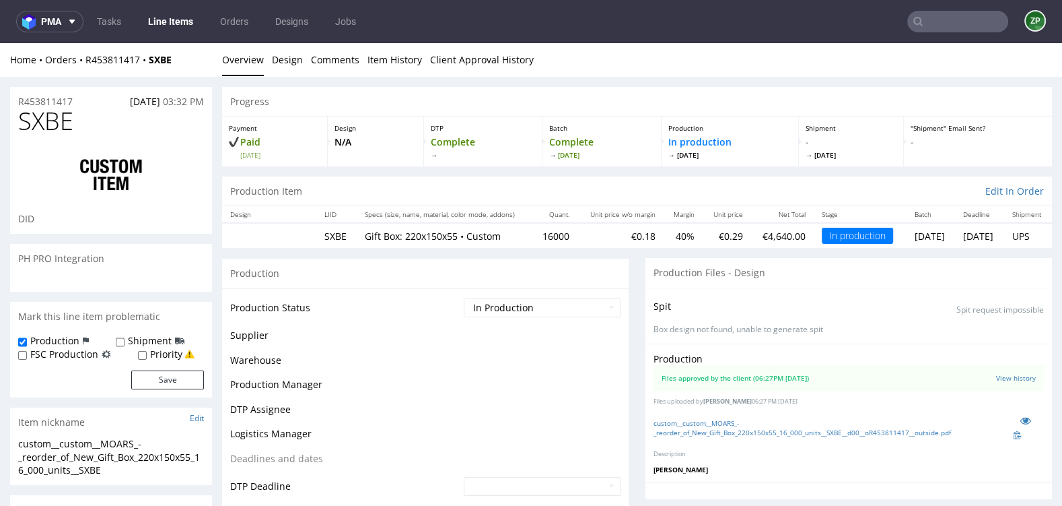
scroll to position [61, 0]
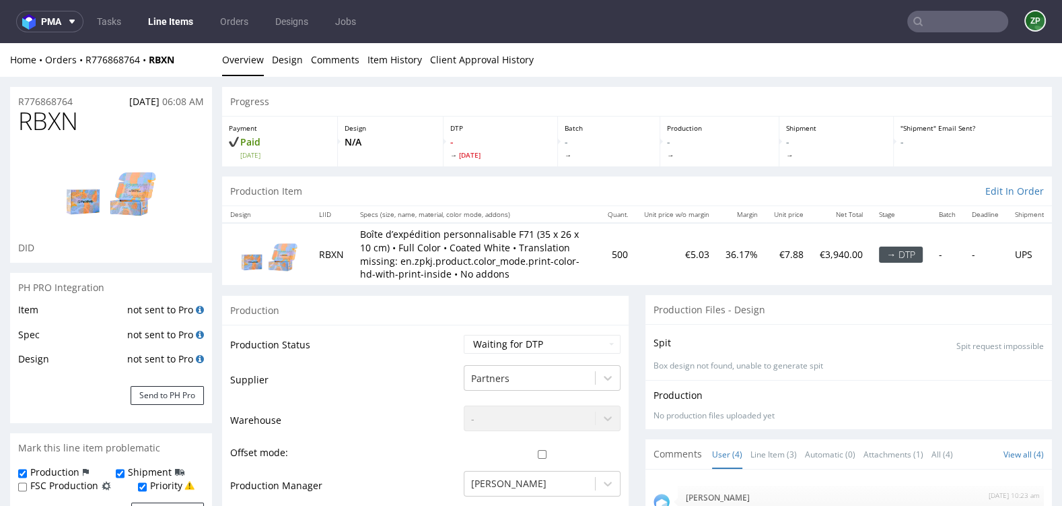
click at [941, 29] on input "text" at bounding box center [957, 22] width 101 height 22
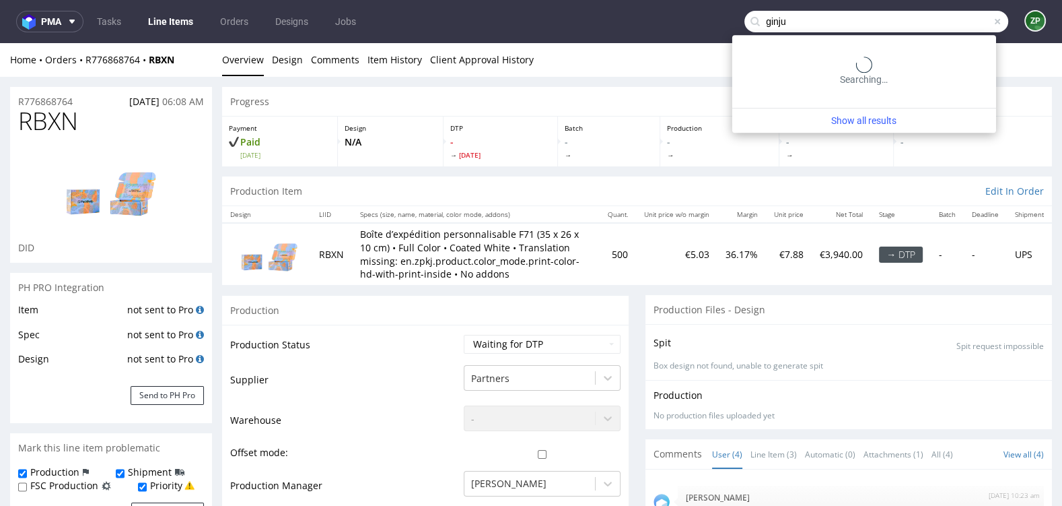
type input "ginju"
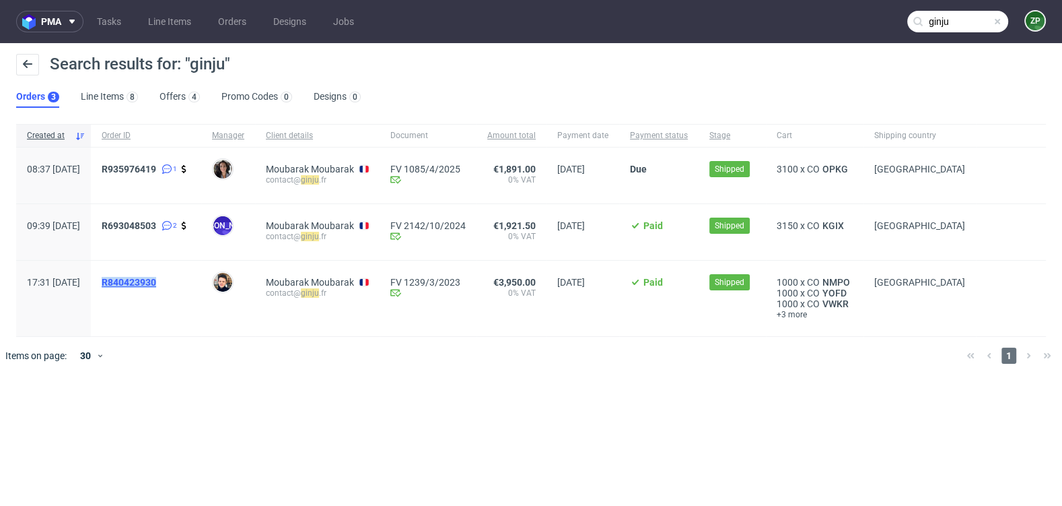
click at [156, 280] on span "R840423930" at bounding box center [129, 282] width 55 height 11
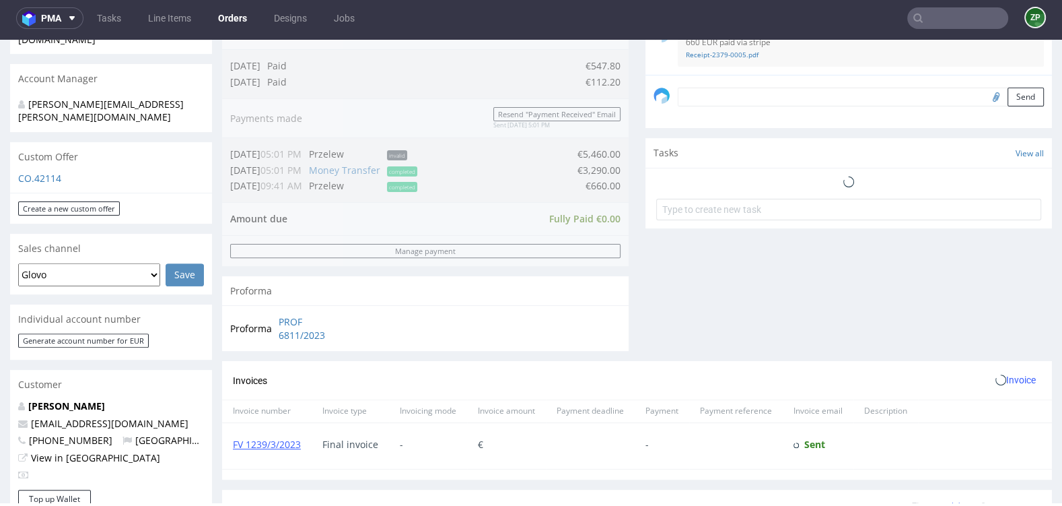
scroll to position [841, 0]
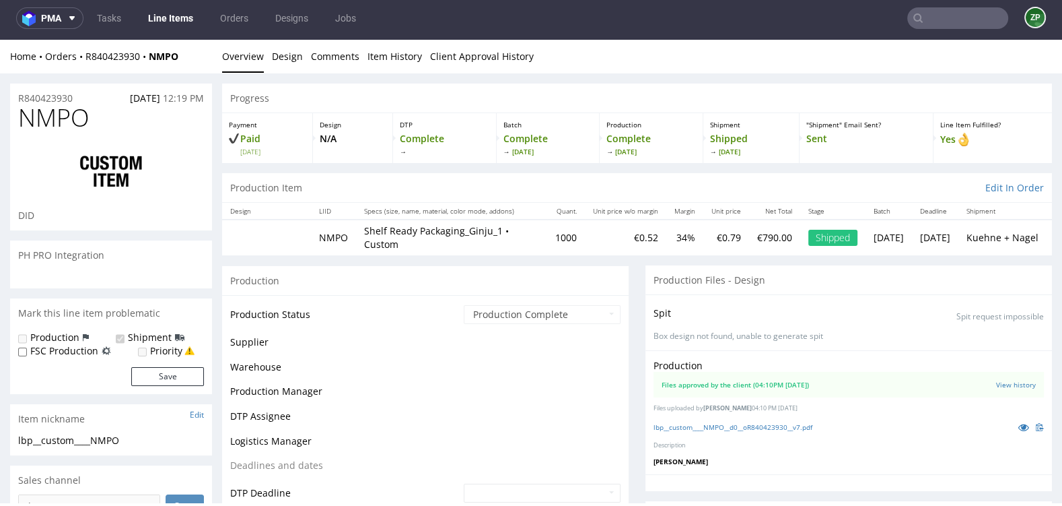
scroll to position [2872, 0]
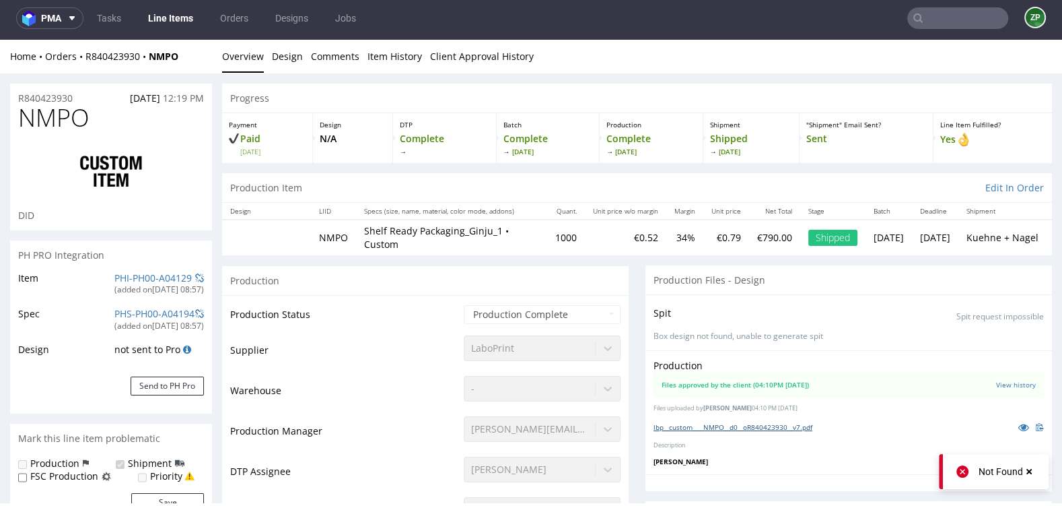
click at [731, 425] on link "lbp__custom____NMPO__d0__oR840423930__v7.pdf" at bounding box center [733, 426] width 159 height 9
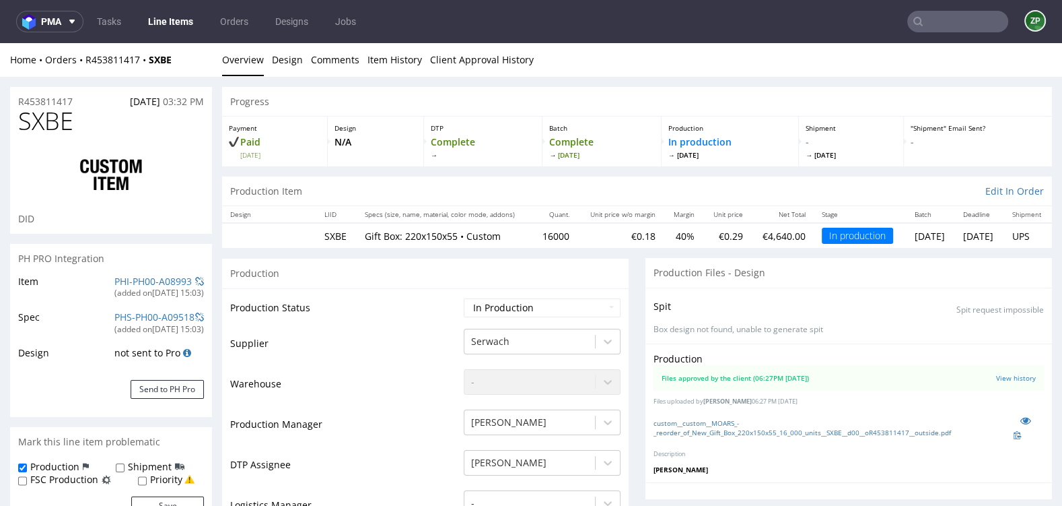
scroll to position [61, 0]
click at [944, 20] on input "text" at bounding box center [957, 22] width 101 height 22
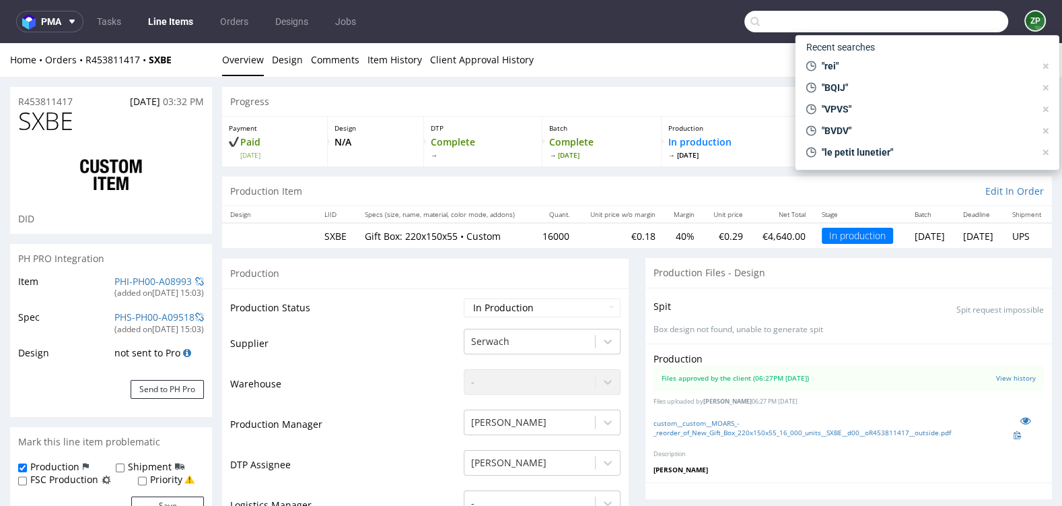
paste input "R714378420"
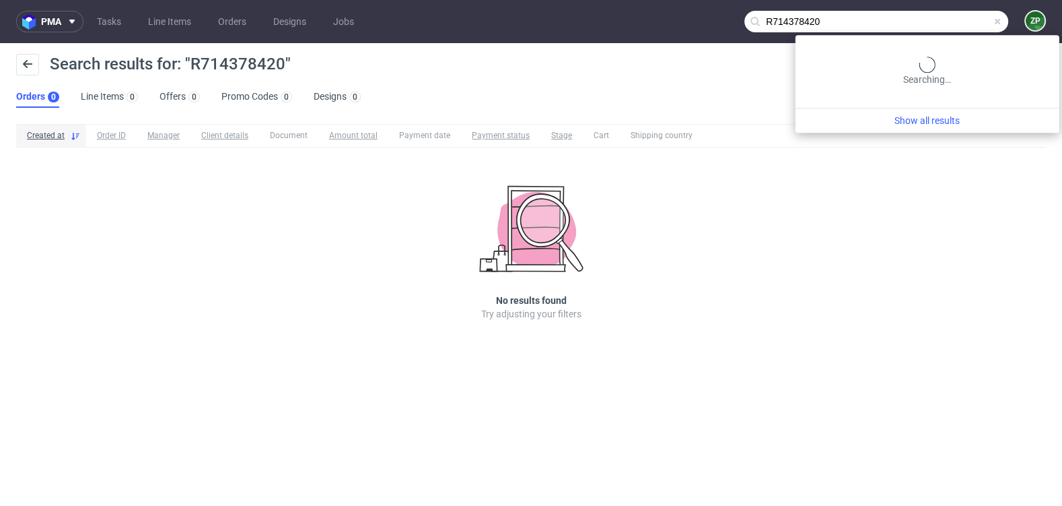
click at [932, 22] on input "R714378420" at bounding box center [876, 22] width 264 height 22
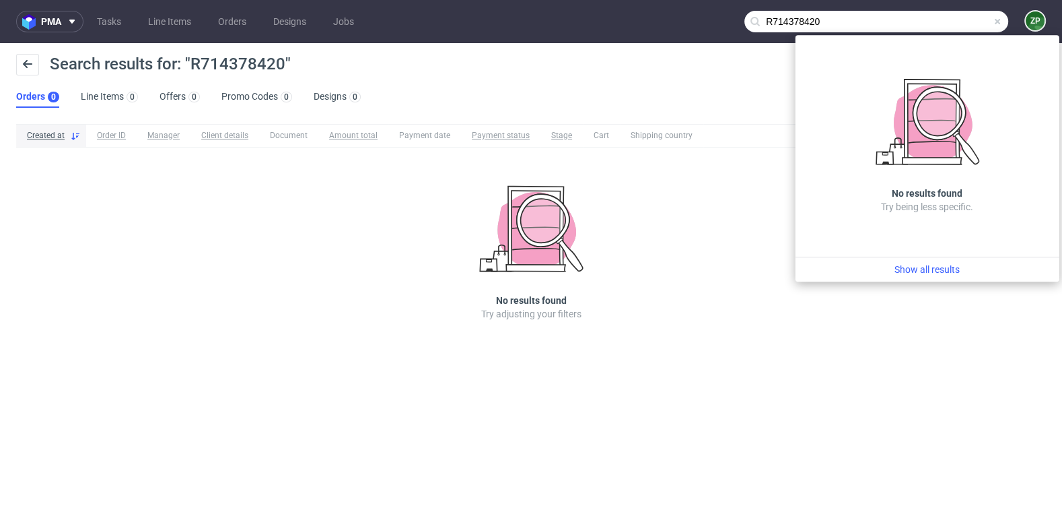
click at [763, 20] on input "R714378420" at bounding box center [876, 22] width 264 height 22
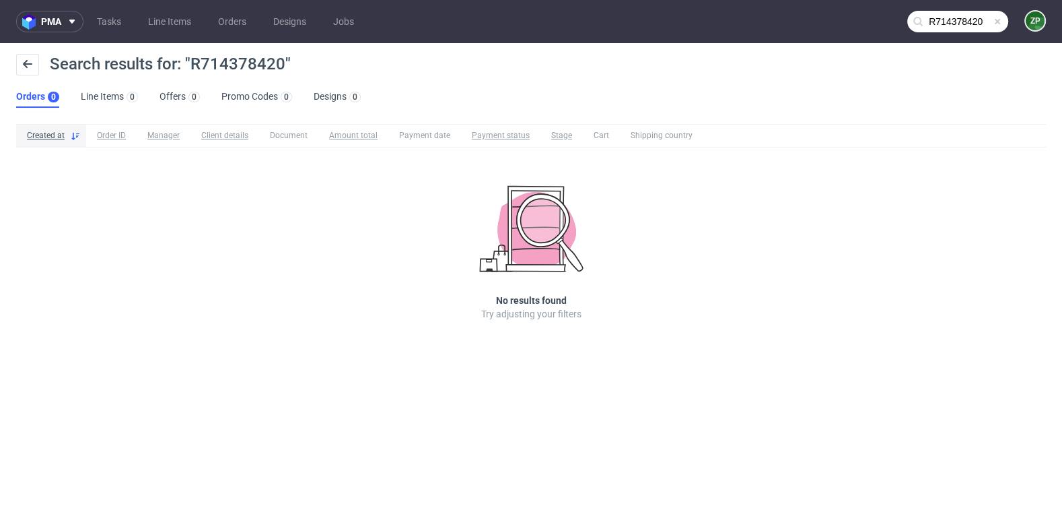
click at [955, 24] on input "R714378420" at bounding box center [957, 22] width 101 height 22
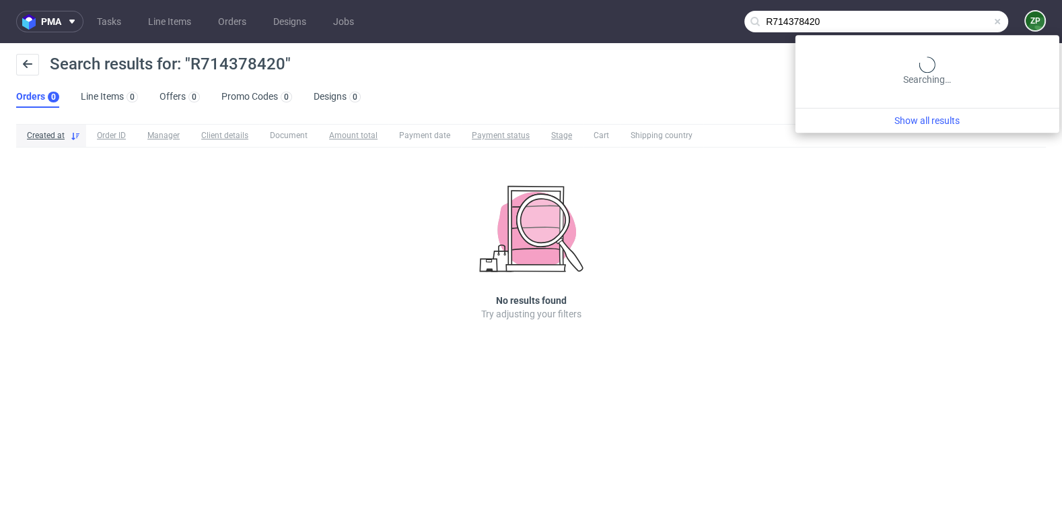
click at [955, 24] on input "R714378420" at bounding box center [876, 22] width 264 height 22
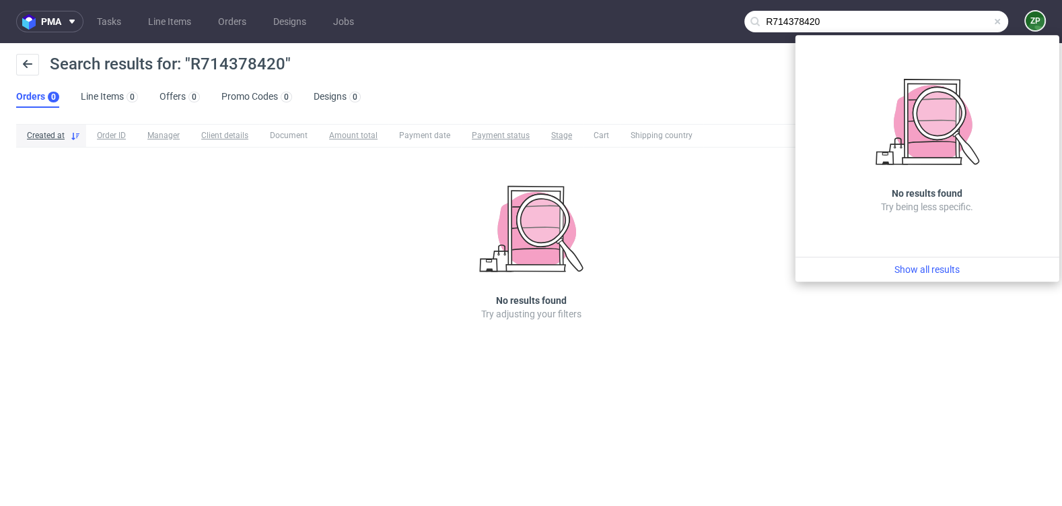
paste input "8531603"
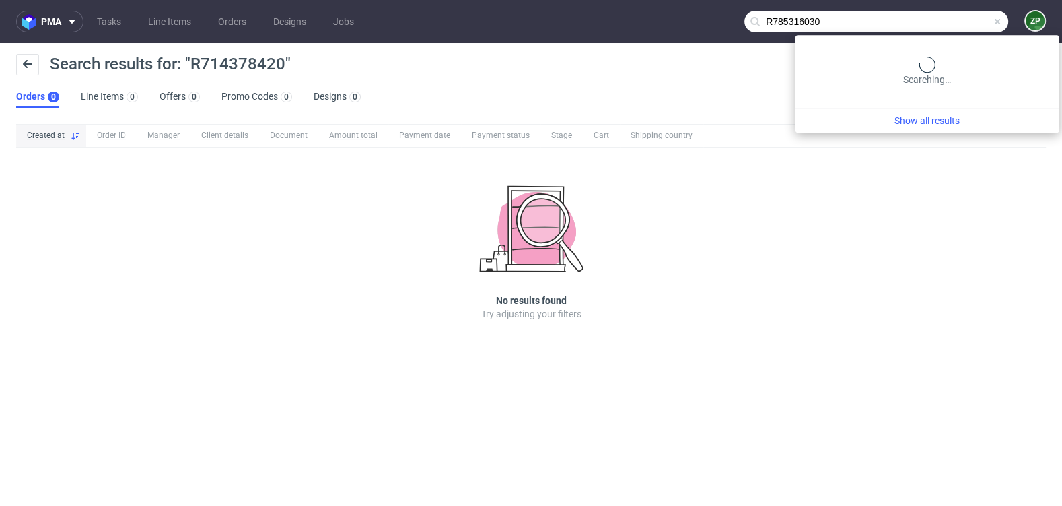
type input "R785316030"
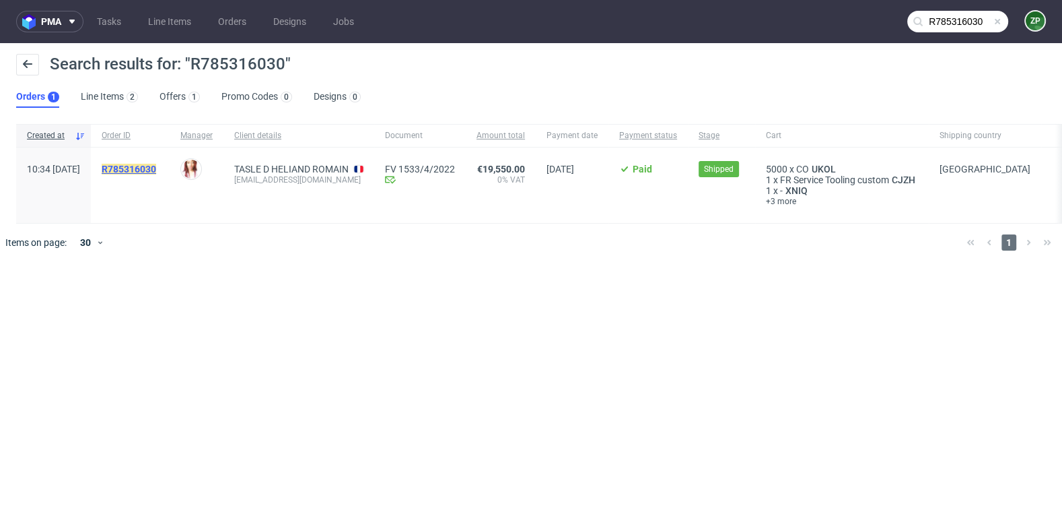
click at [156, 167] on mark "R785316030" at bounding box center [129, 169] width 55 height 11
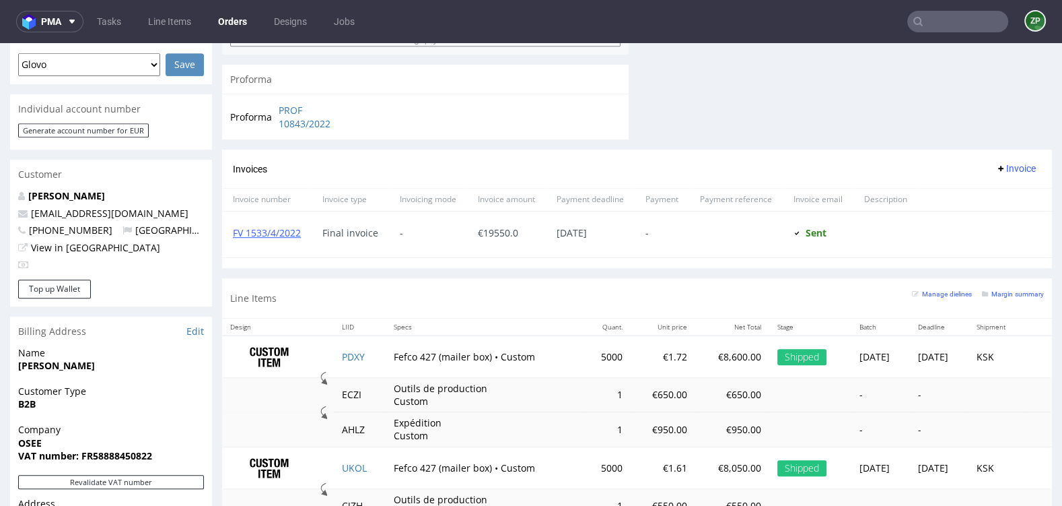
scroll to position [648, 0]
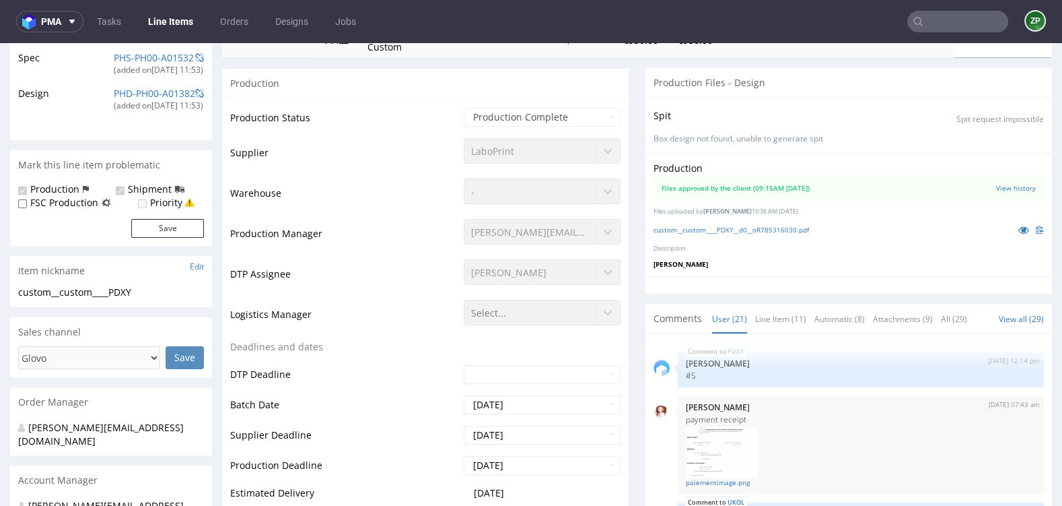
scroll to position [844, 0]
click at [725, 231] on link "custom__custom____PDXY__d0__oR785316030.pdf" at bounding box center [731, 229] width 155 height 9
